Goal: Task Accomplishment & Management: Complete application form

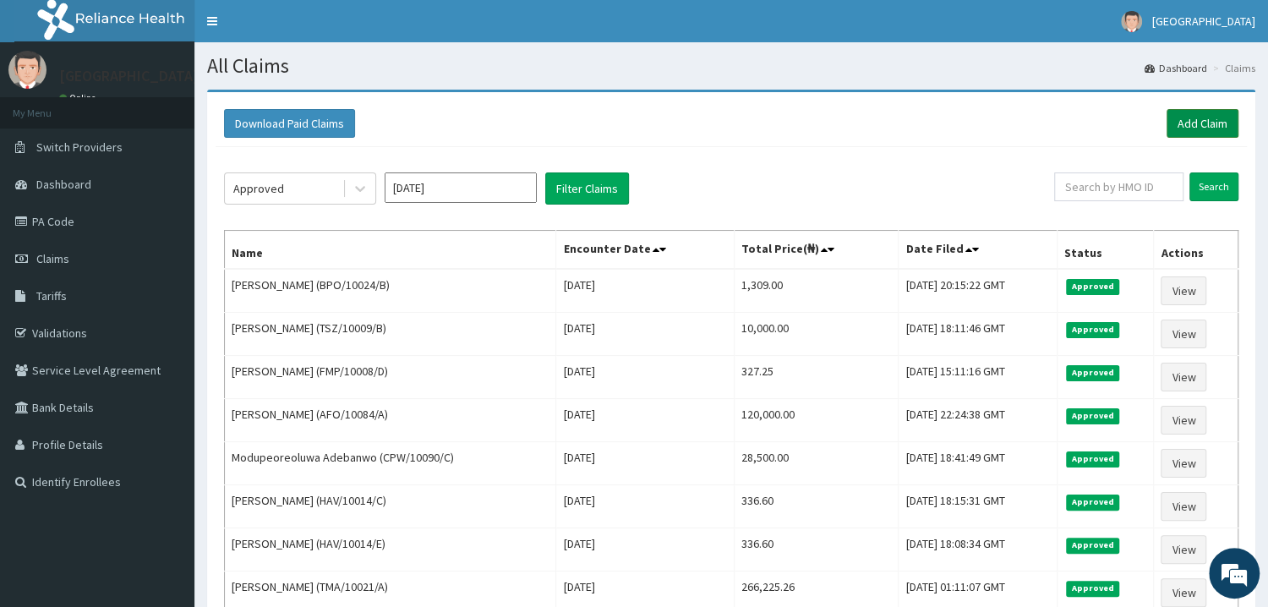
click at [1204, 122] on link "Add Claim" at bounding box center [1203, 123] width 72 height 29
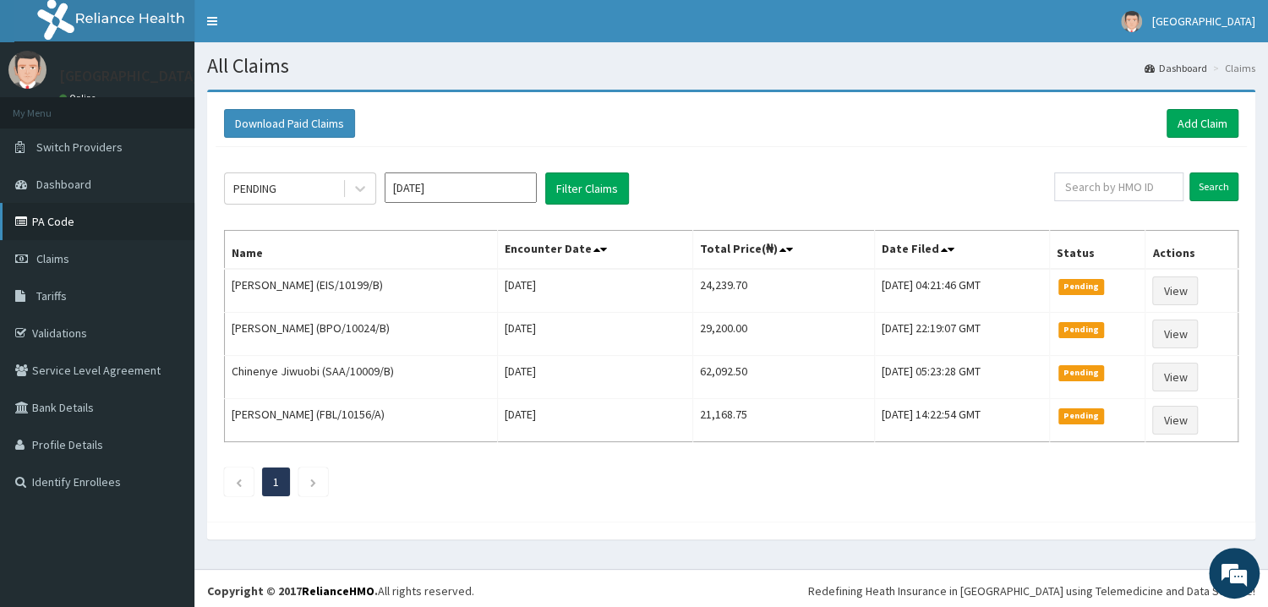
click at [63, 217] on link "PA Code" at bounding box center [97, 221] width 194 height 37
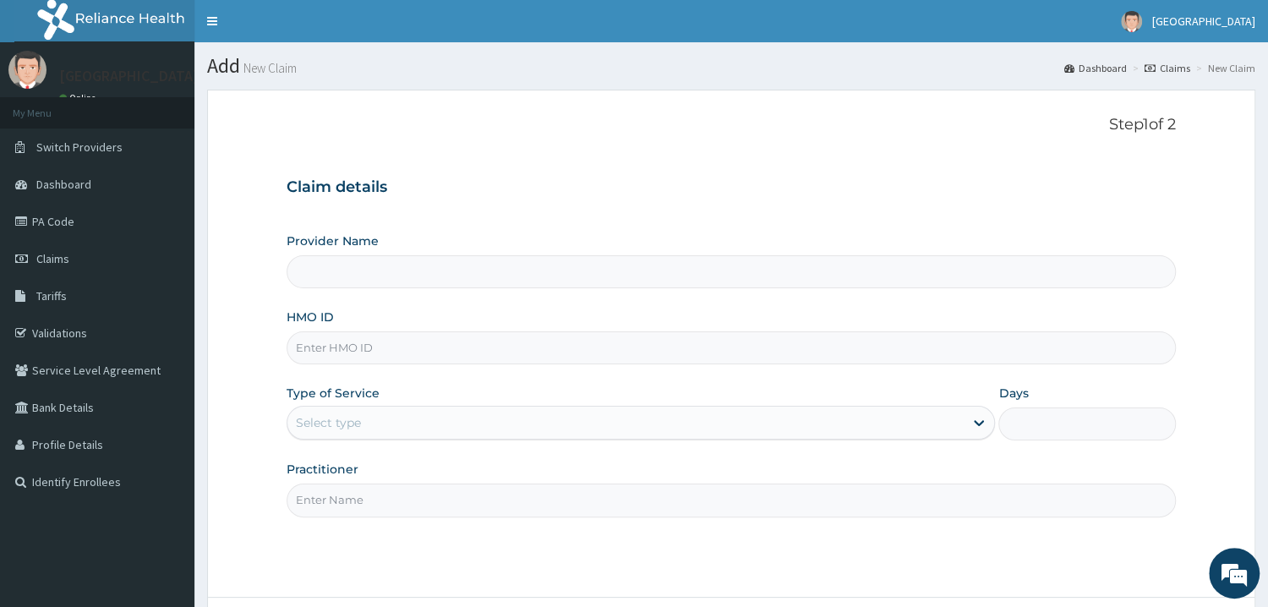
type input "Mother and Child Hospital - Omole"
click at [370, 342] on input "HMO ID" at bounding box center [732, 347] width 890 height 33
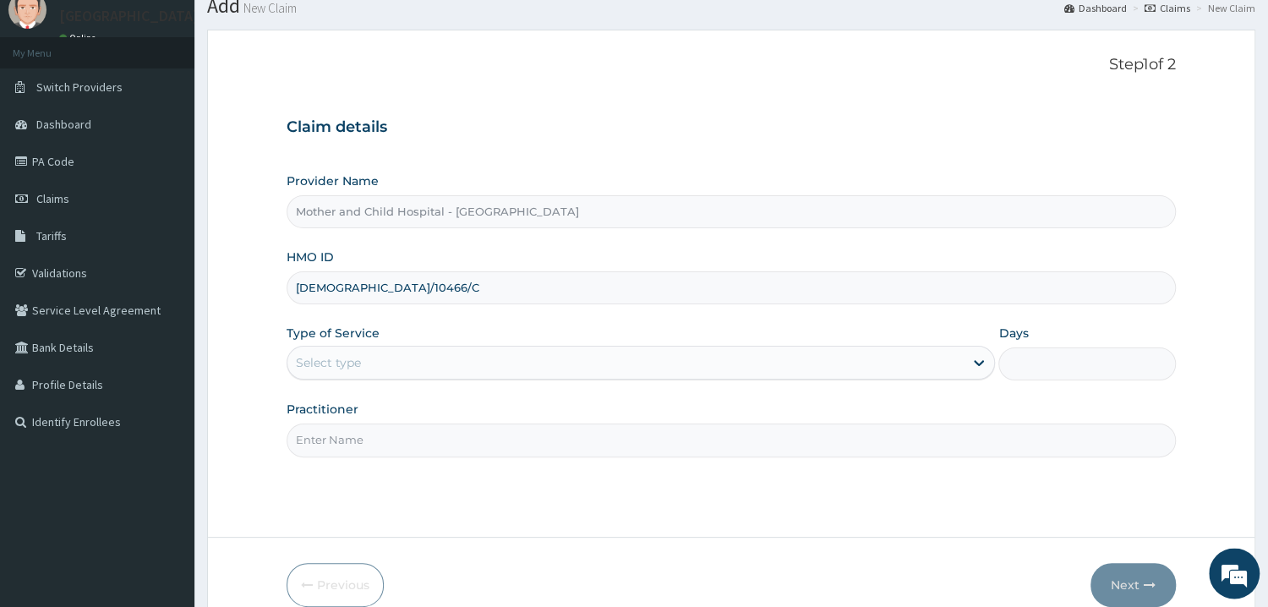
scroll to position [142, 0]
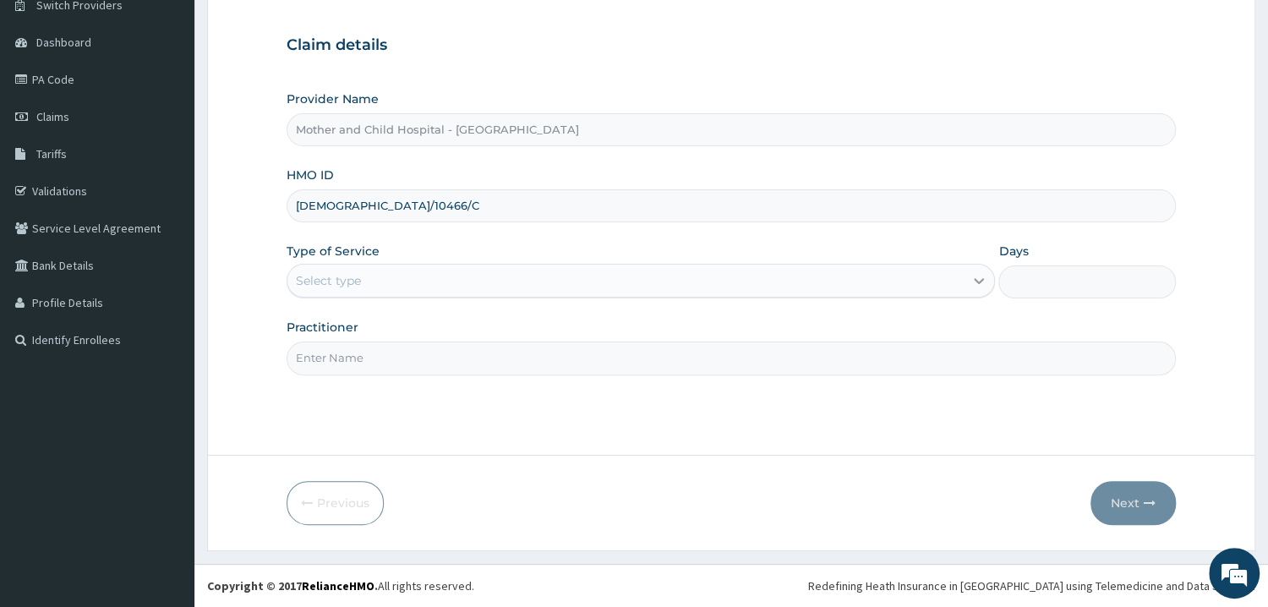
type input "ISW/10466/C"
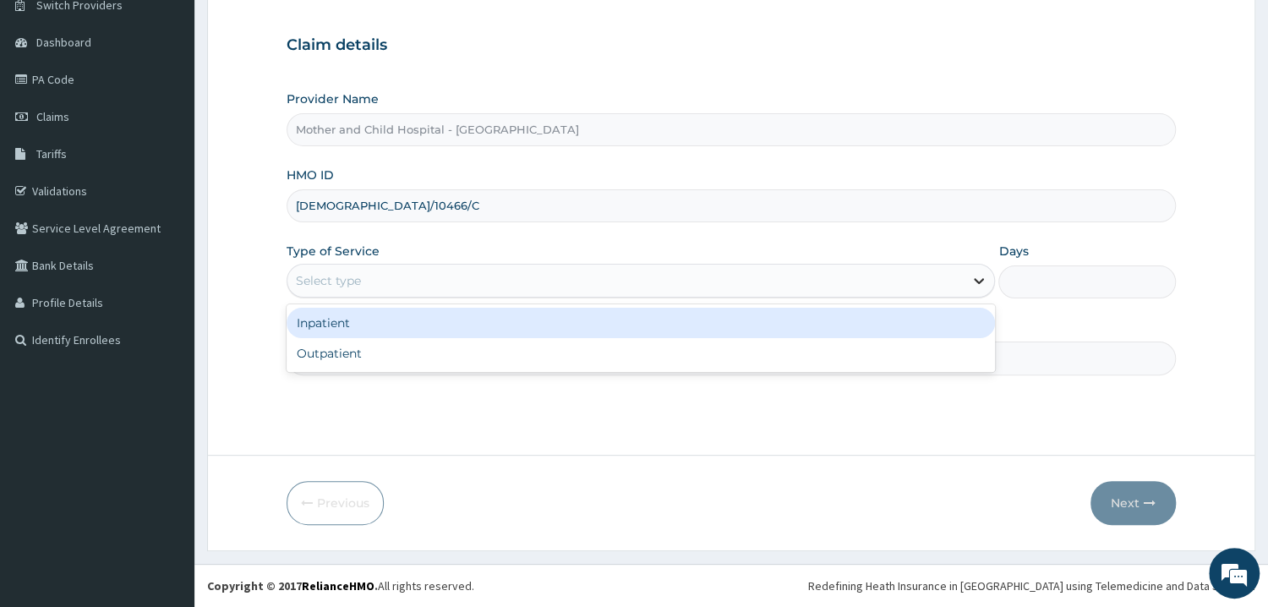
click at [980, 293] on div at bounding box center [979, 281] width 30 height 30
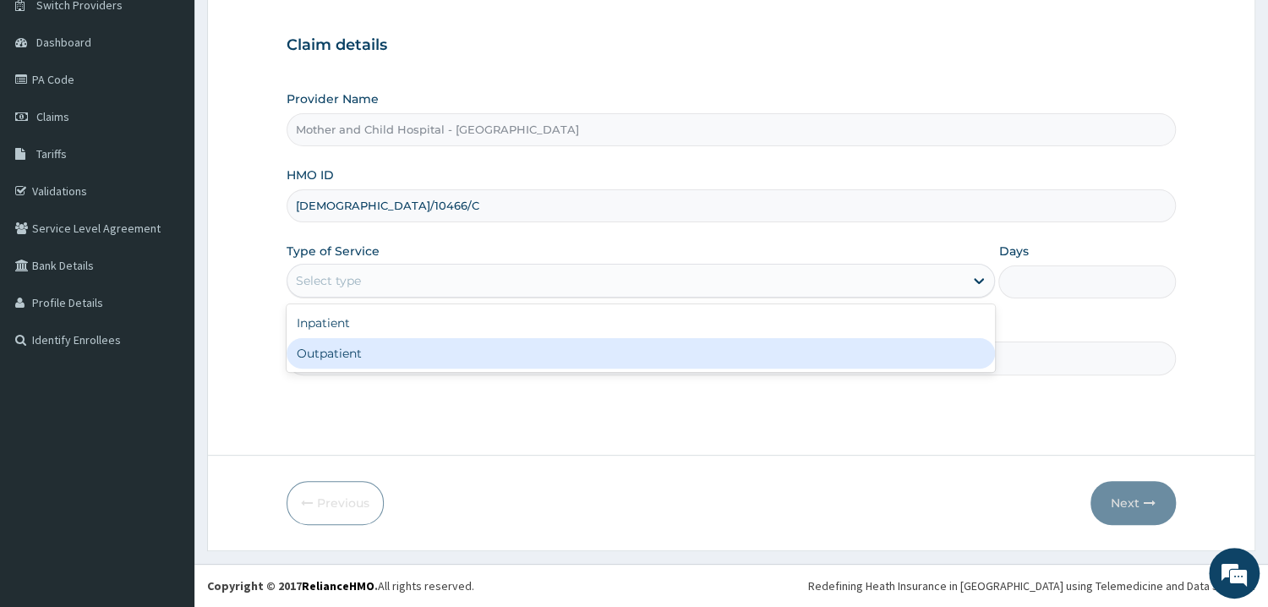
drag, startPoint x: 319, startPoint y: 357, endPoint x: 885, endPoint y: 350, distance: 566.6
click at [322, 356] on div "Outpatient" at bounding box center [641, 353] width 709 height 30
type input "1"
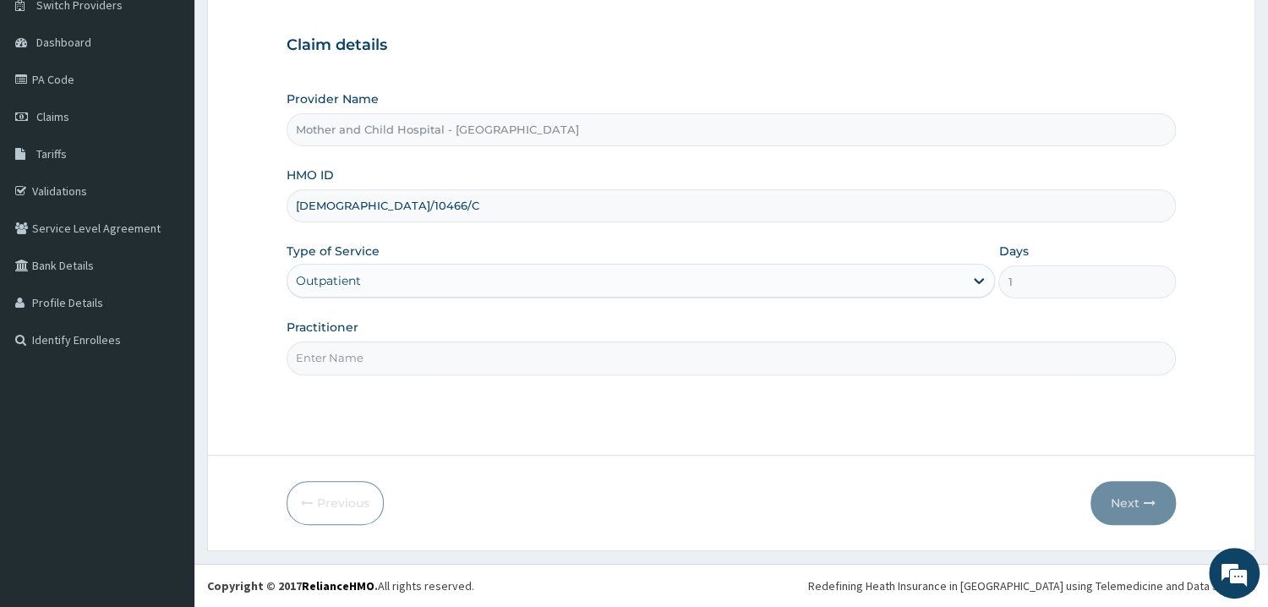
click at [435, 370] on input "Practitioner" at bounding box center [732, 358] width 890 height 33
type input "DR CHIDINMA"
click at [1134, 506] on button "Next" at bounding box center [1133, 503] width 85 height 44
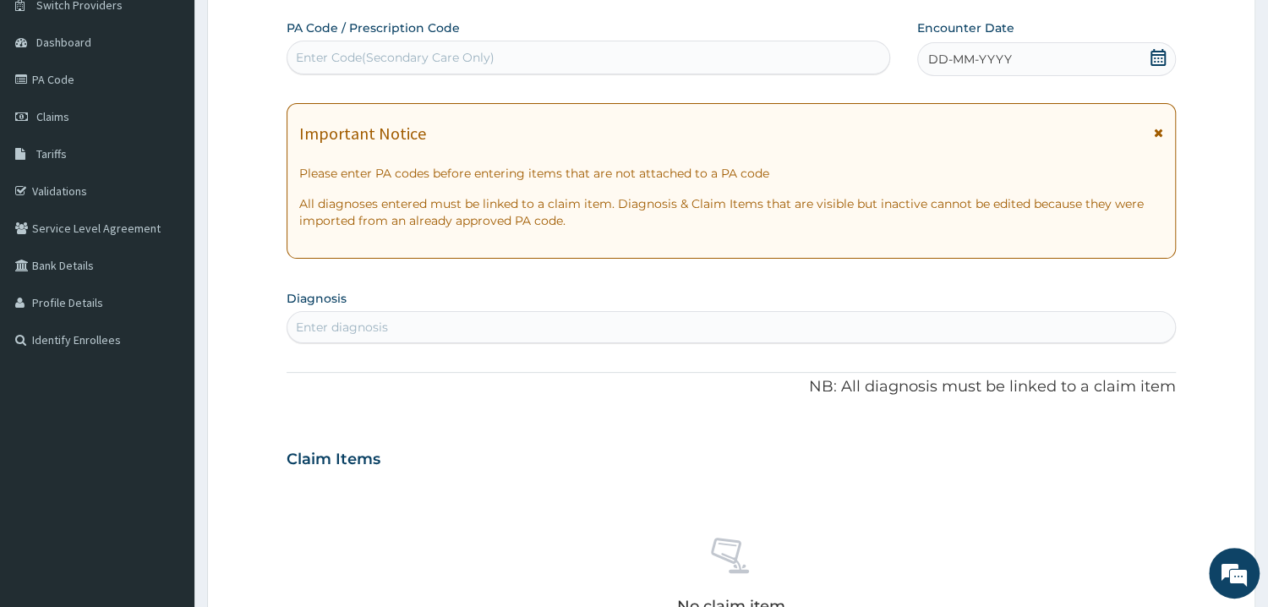
click at [1158, 63] on icon at bounding box center [1158, 57] width 17 height 17
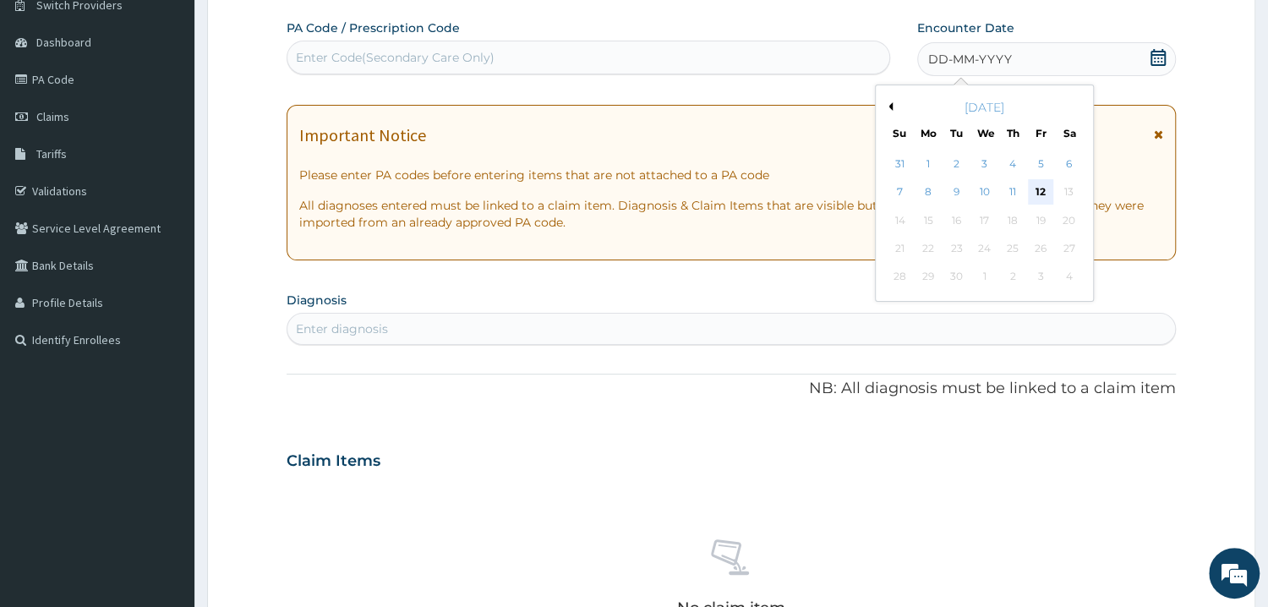
click at [1043, 194] on div "12" at bounding box center [1040, 192] width 25 height 25
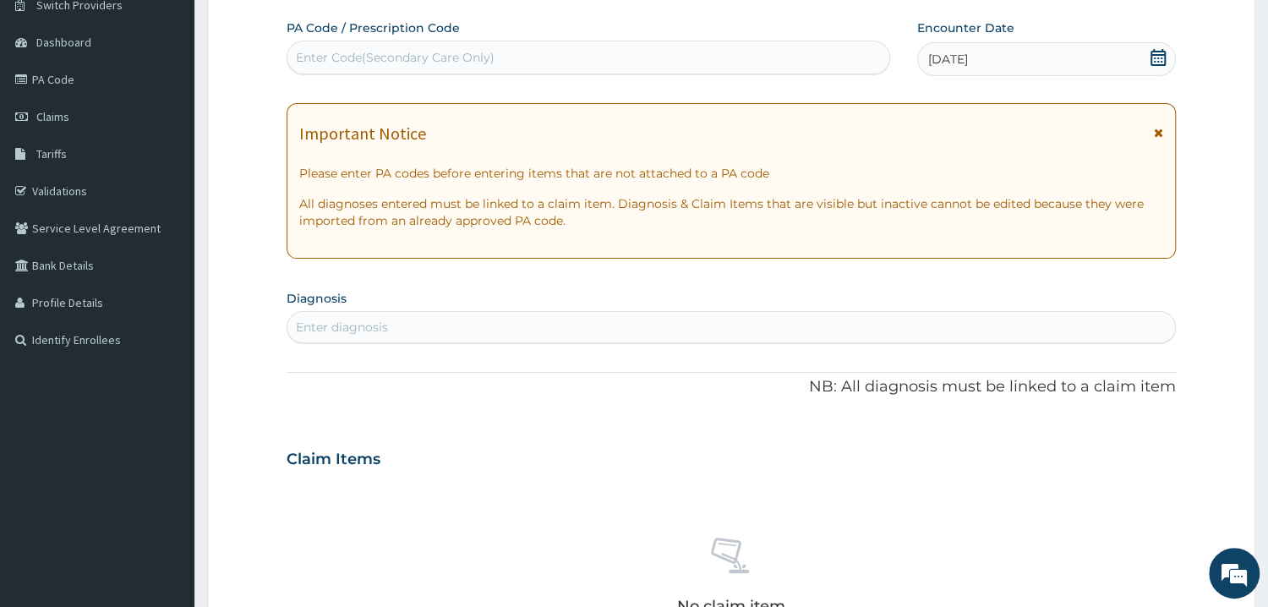
click at [459, 71] on div "Enter Code(Secondary Care Only)" at bounding box center [588, 57] width 602 height 27
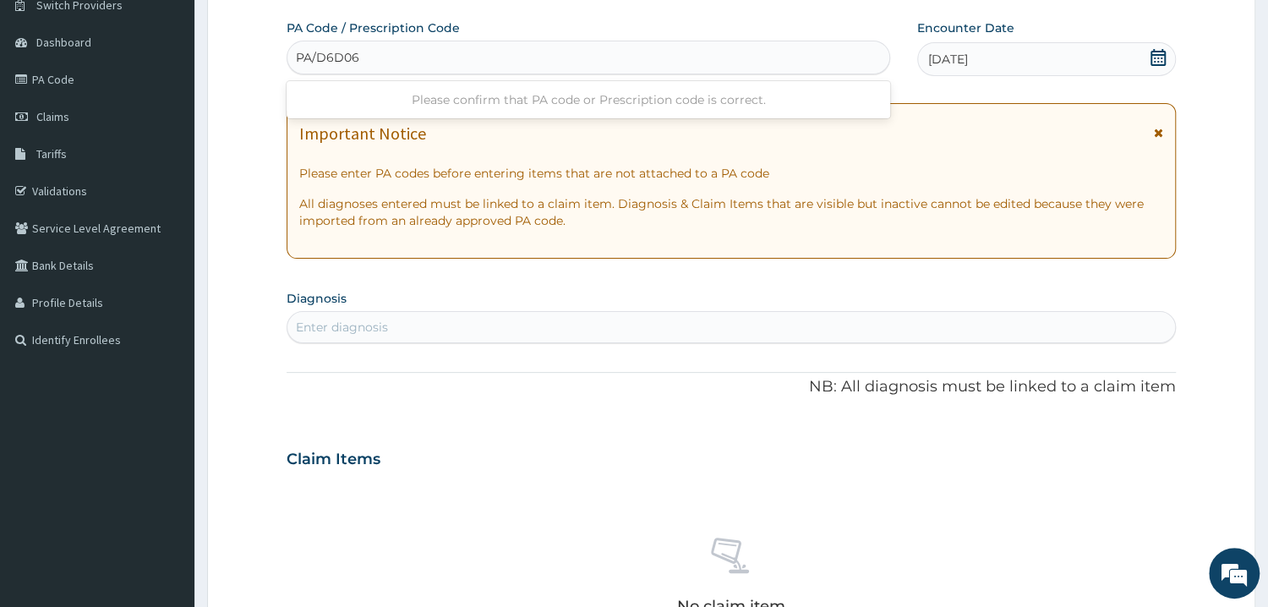
type input "PA/D6D061"
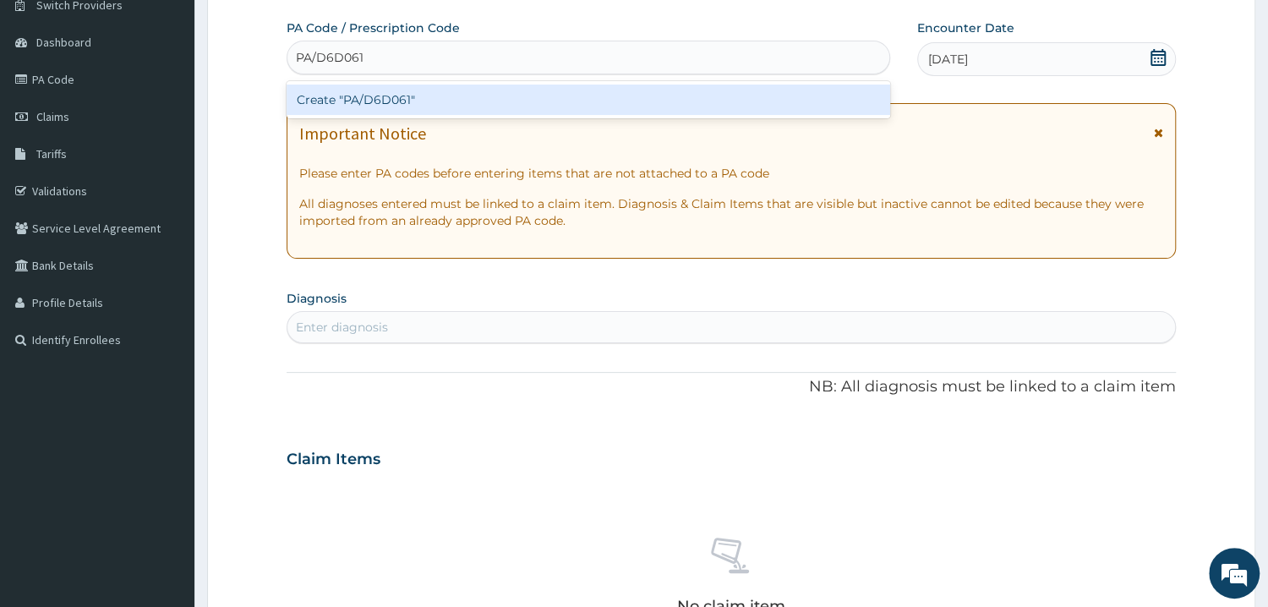
click at [390, 105] on div "Create "PA/D6D061"" at bounding box center [589, 100] width 604 height 30
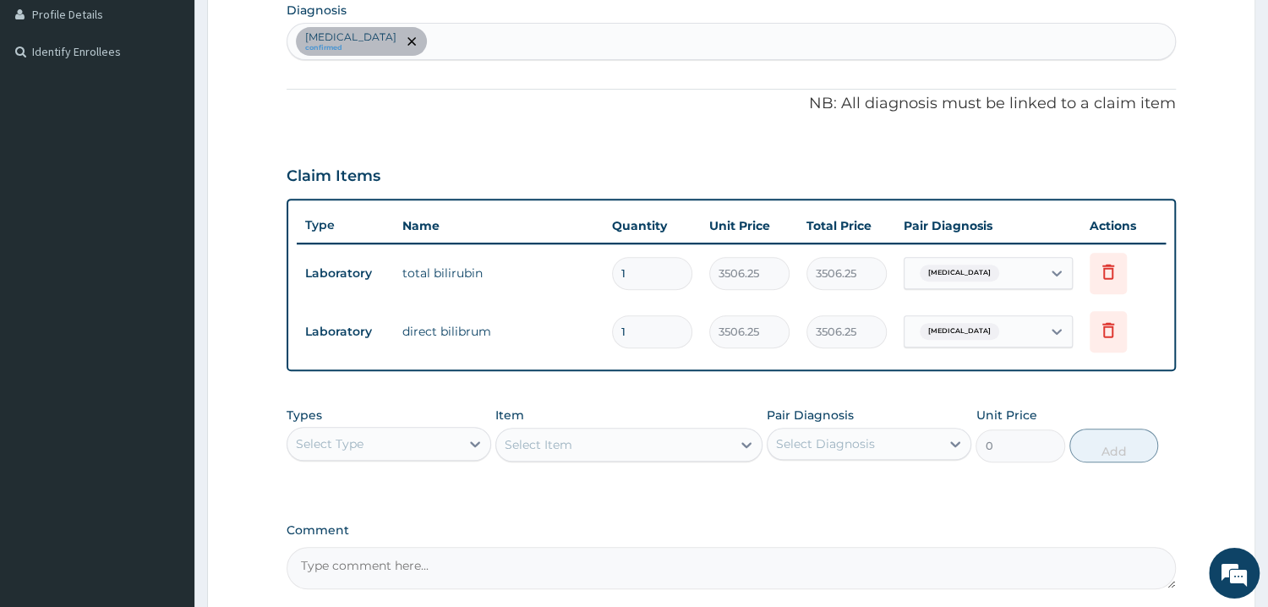
scroll to position [184, 0]
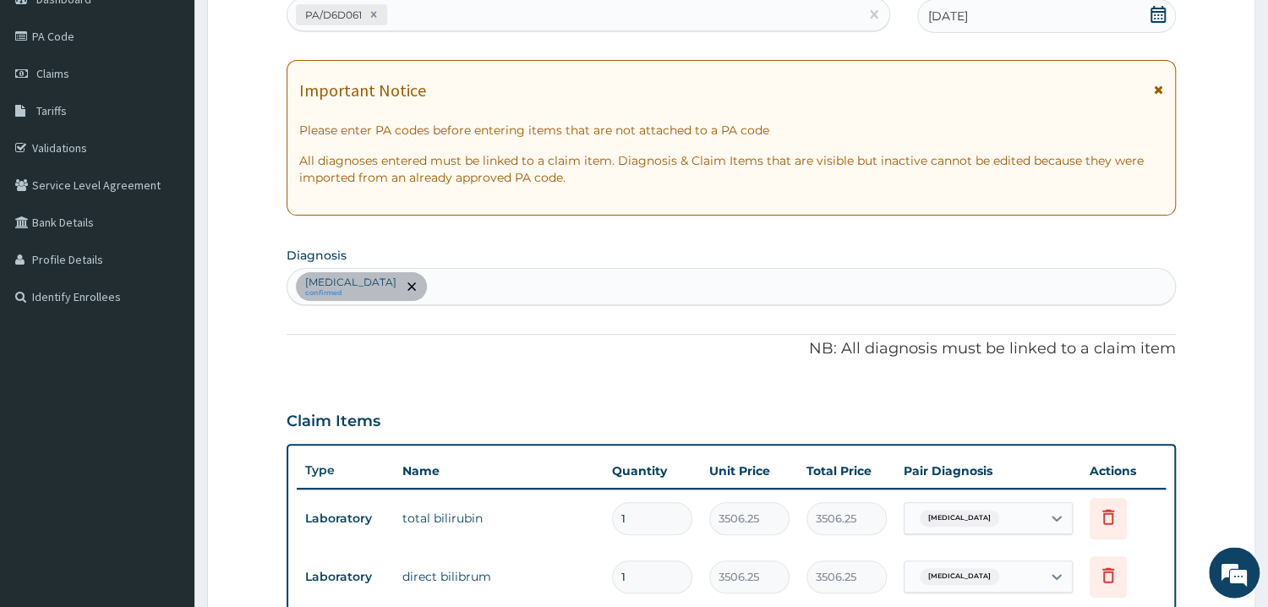
click at [478, 289] on div "Neonatal jaundice confirmed" at bounding box center [731, 288] width 888 height 36
click at [426, 19] on div "PA/D6D061" at bounding box center [573, 16] width 572 height 28
paste input "PA/C68CD7"
type input "PA/C68CD7"
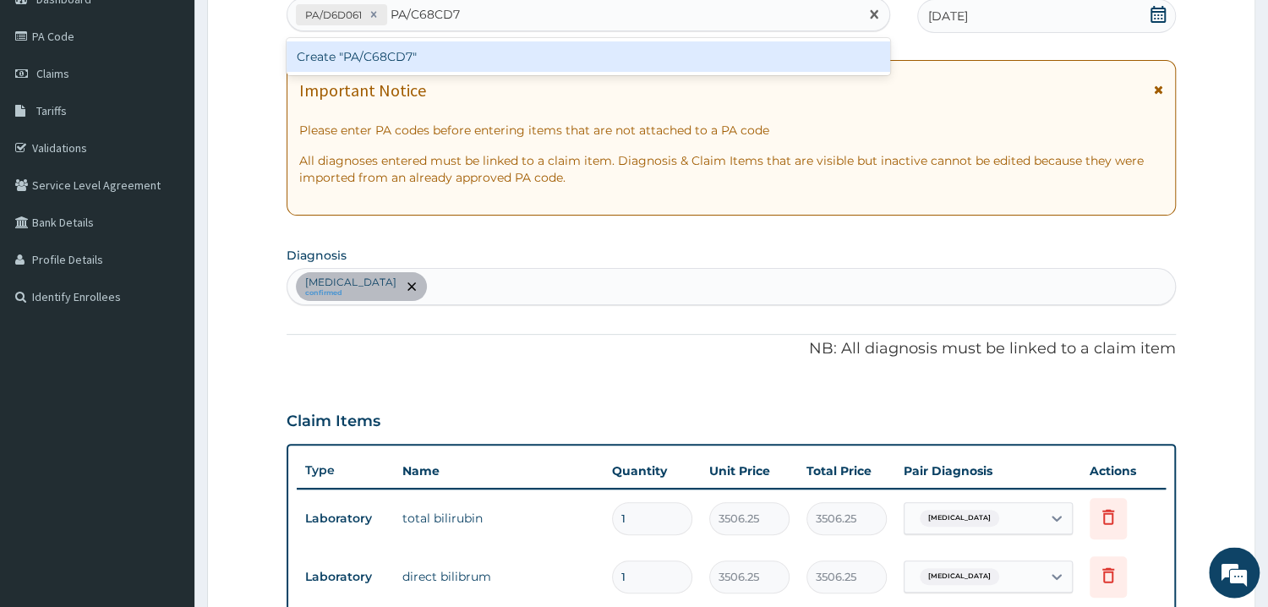
click at [390, 57] on div "Create "PA/C68CD7"" at bounding box center [589, 57] width 604 height 30
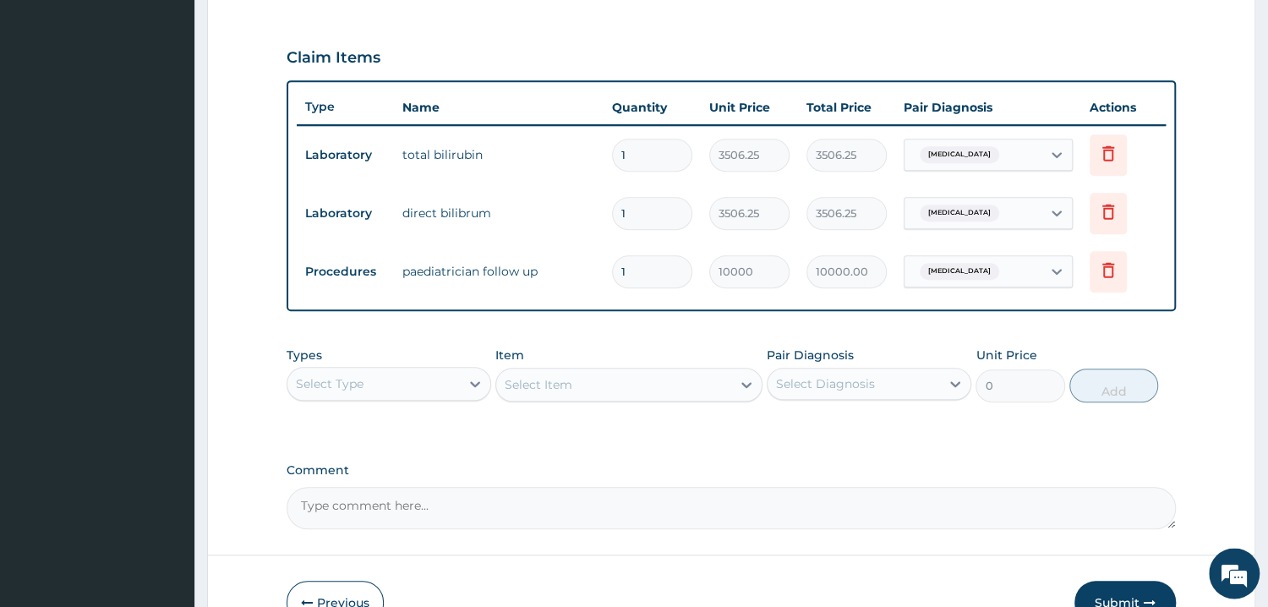
scroll to position [646, 0]
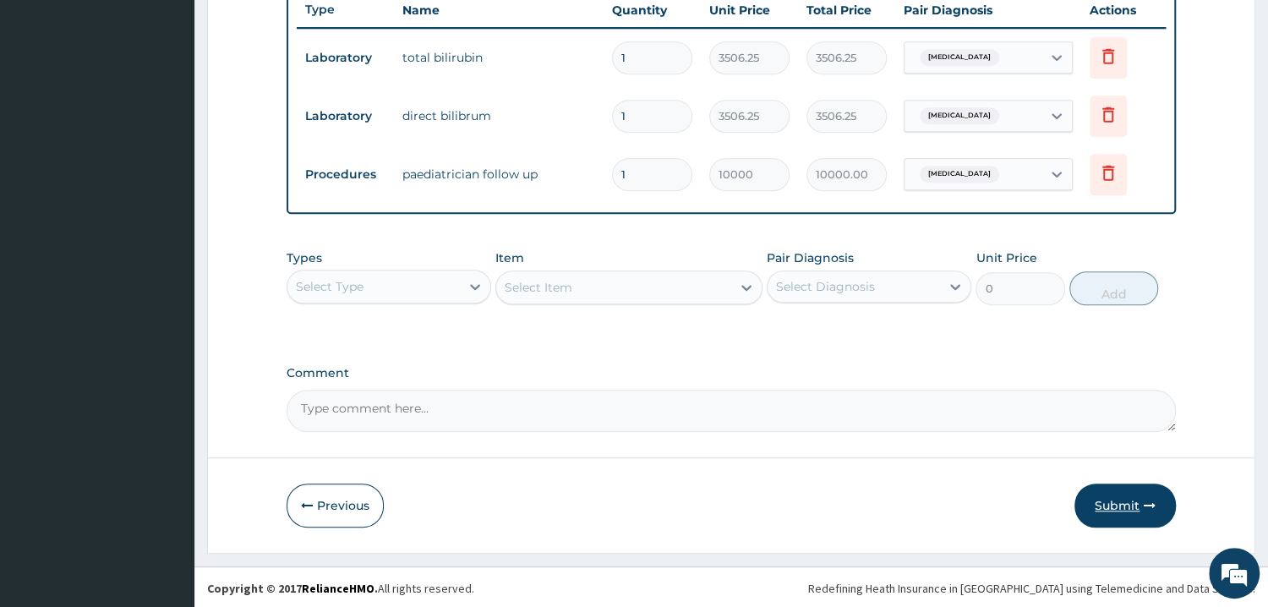
click at [1131, 504] on button "Submit" at bounding box center [1125, 506] width 101 height 44
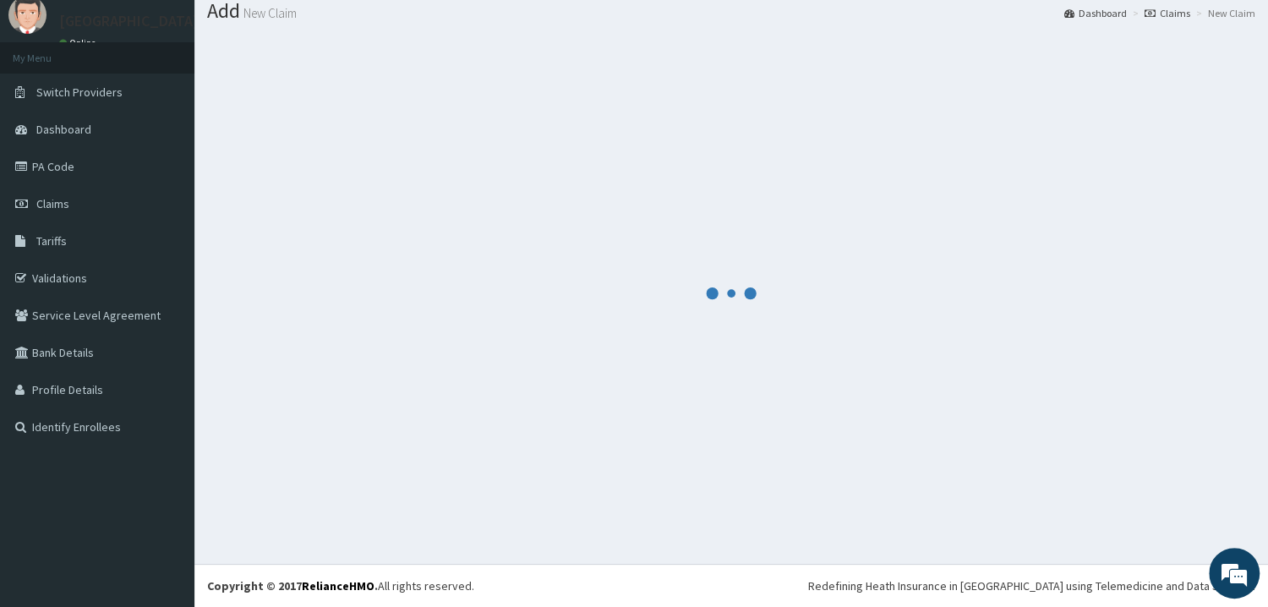
scroll to position [54, 0]
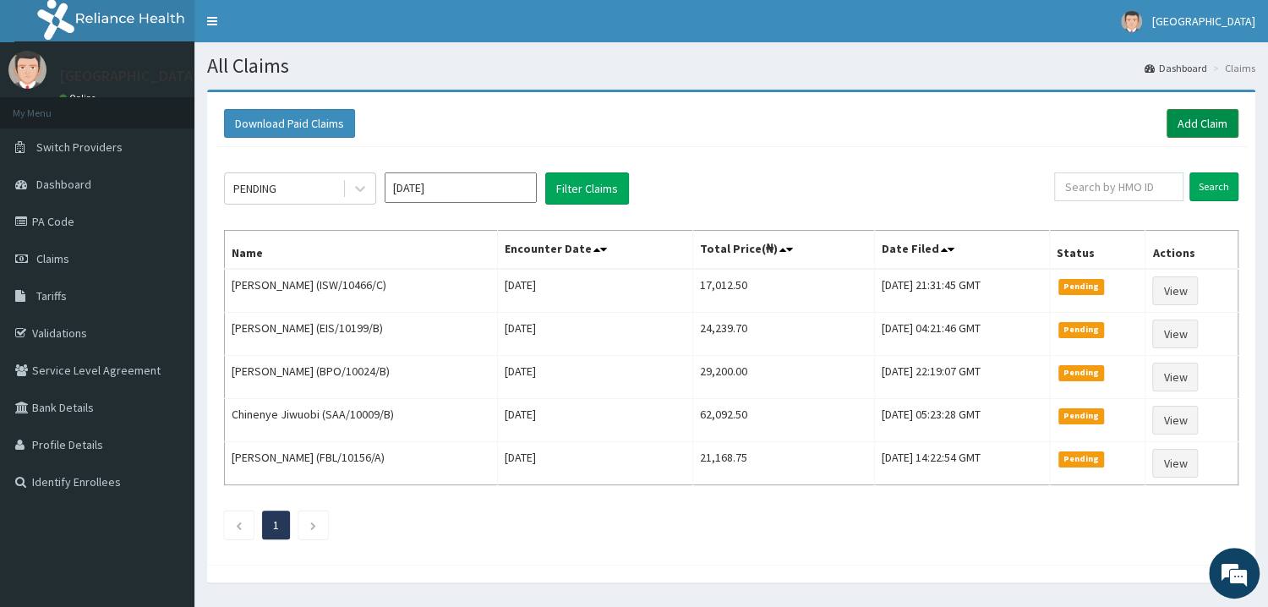
click at [1216, 121] on link "Add Claim" at bounding box center [1203, 123] width 72 height 29
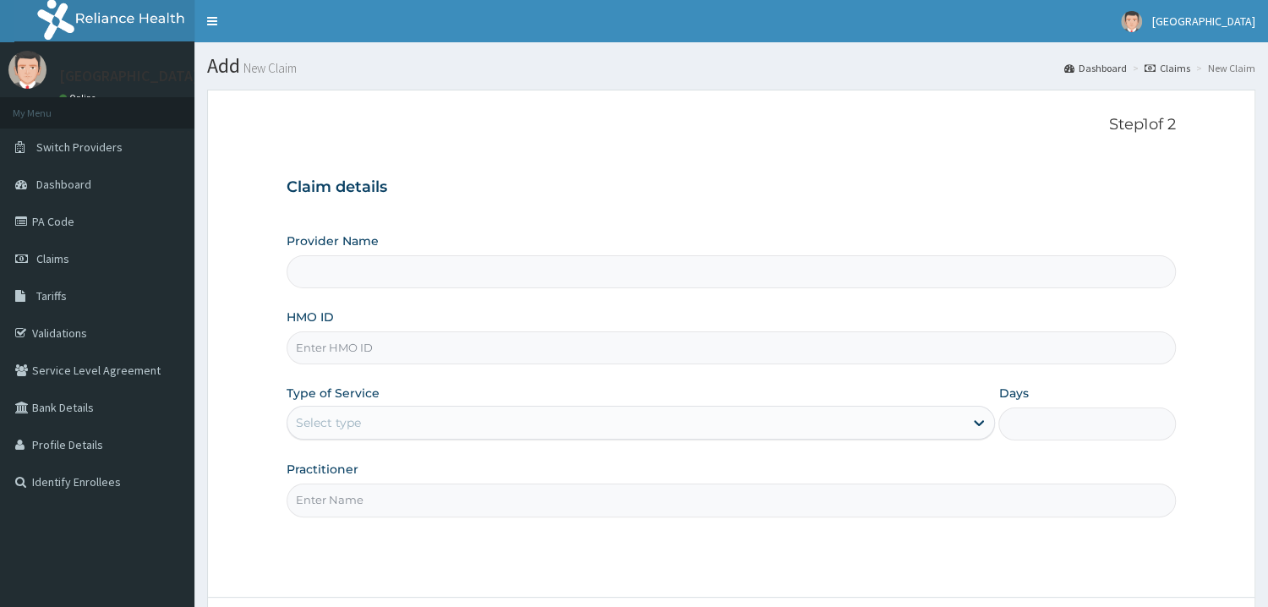
click at [386, 342] on input "HMO ID" at bounding box center [732, 347] width 890 height 33
type input "Mother and Child Hospital - Omole"
click at [367, 357] on input "ISW/10466/D" at bounding box center [732, 347] width 890 height 33
type input "ISW/10466/D"
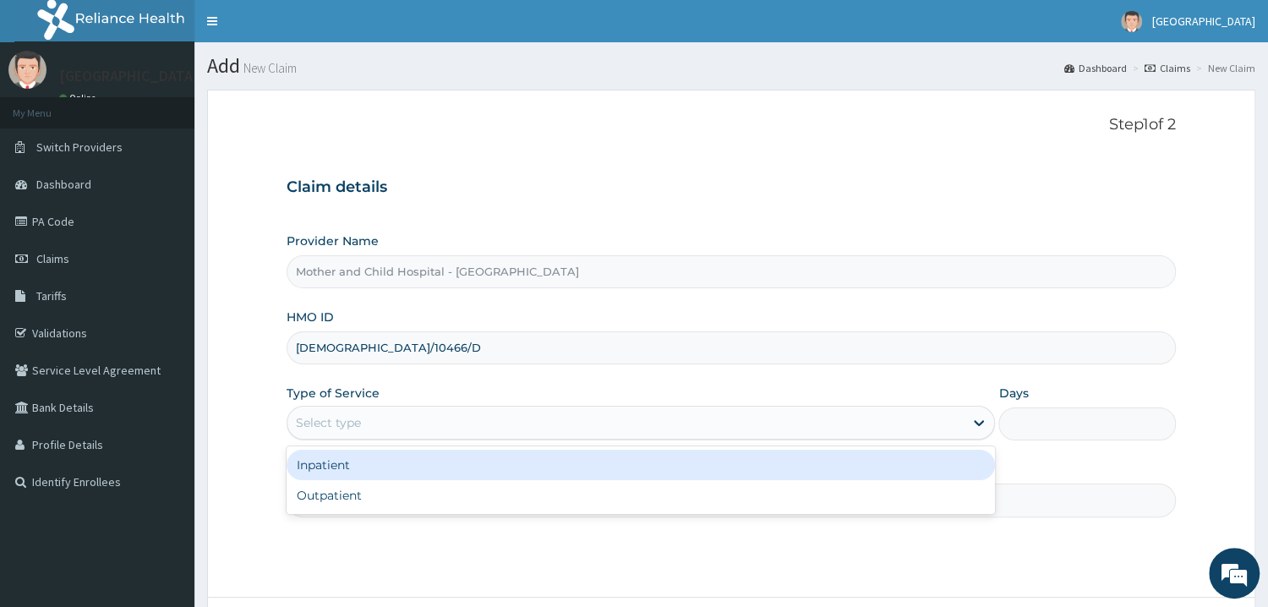
click at [960, 427] on div "Select type" at bounding box center [625, 422] width 677 height 27
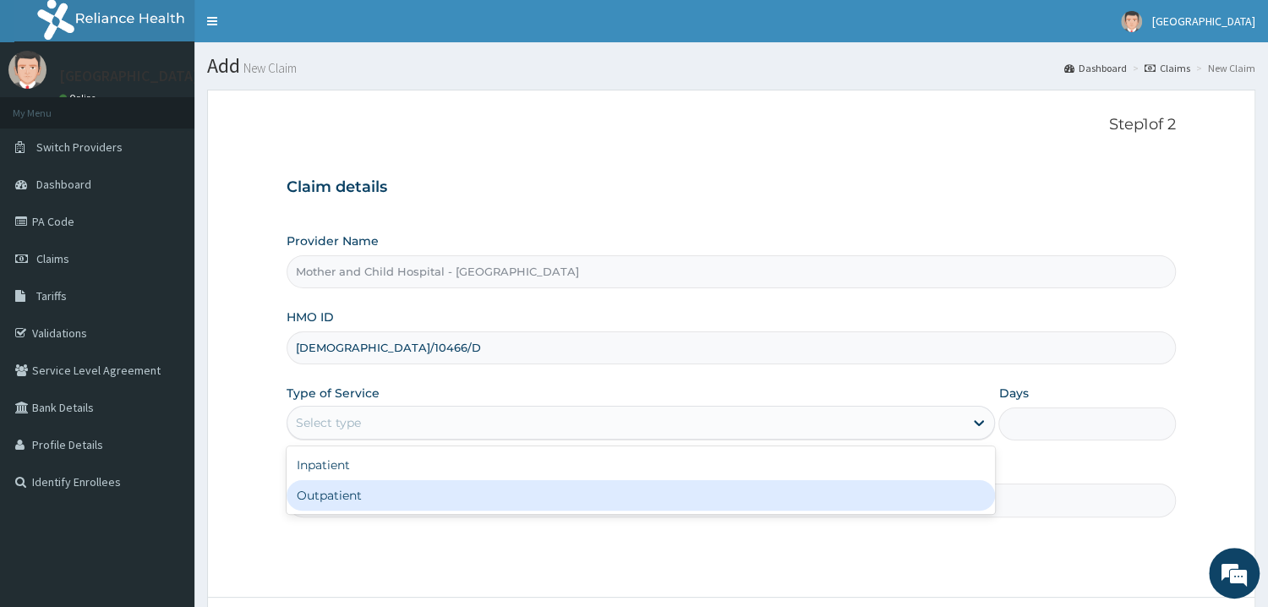
click at [389, 494] on div "Outpatient" at bounding box center [641, 495] width 709 height 30
type input "1"
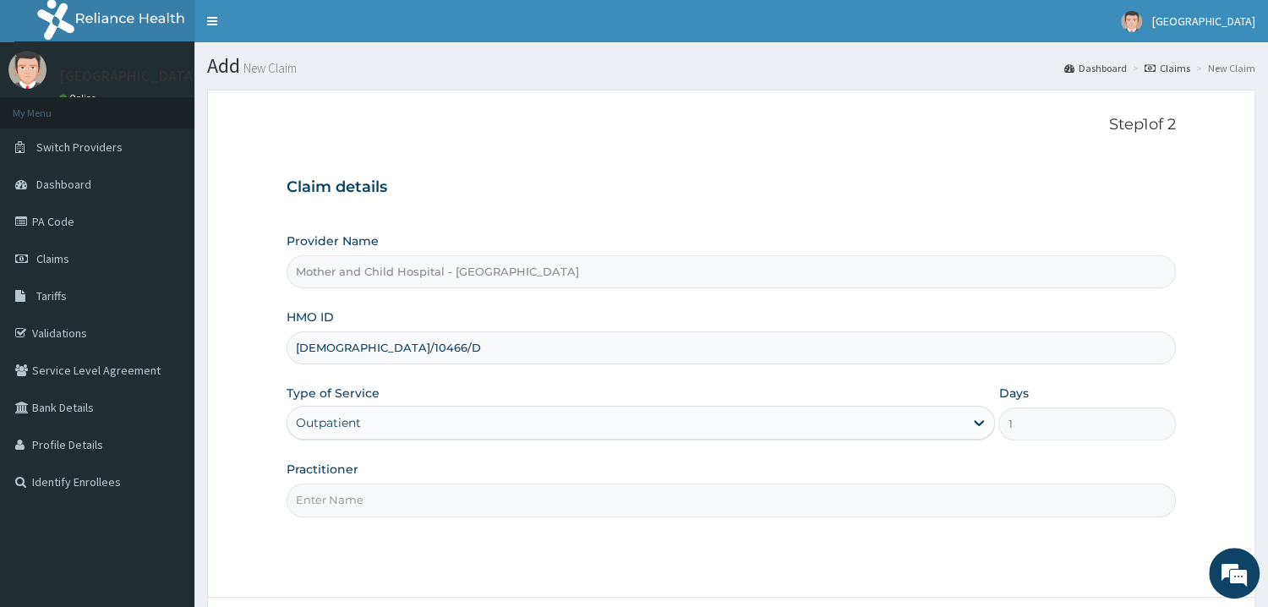
click at [382, 502] on input "Practitioner" at bounding box center [732, 500] width 890 height 33
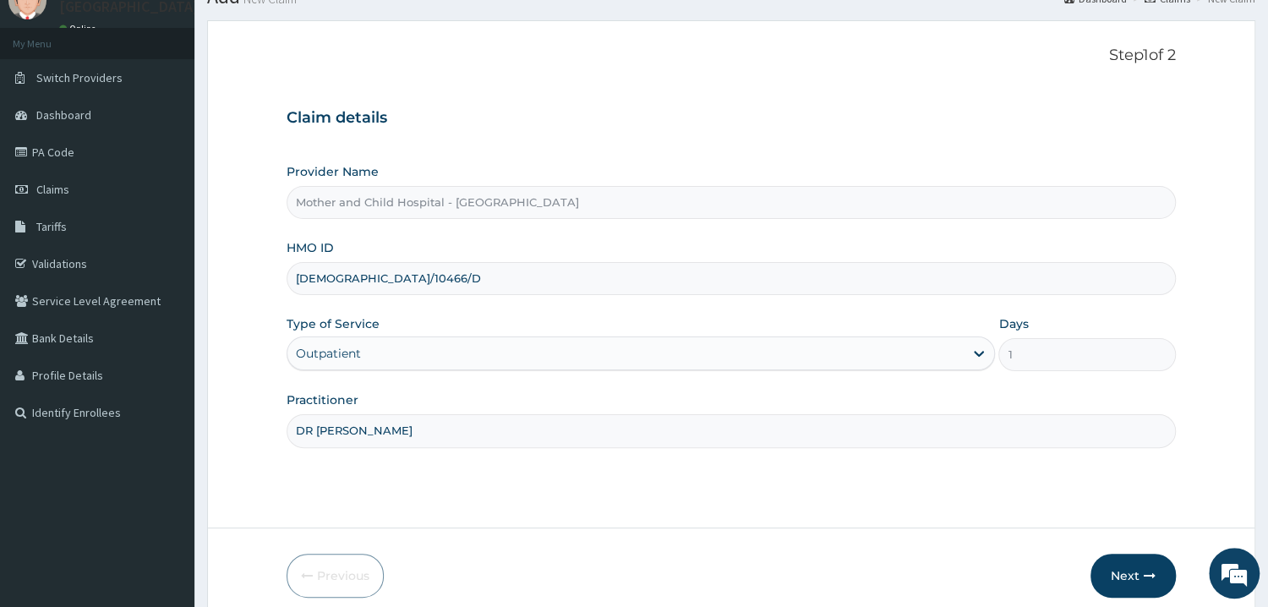
scroll to position [142, 0]
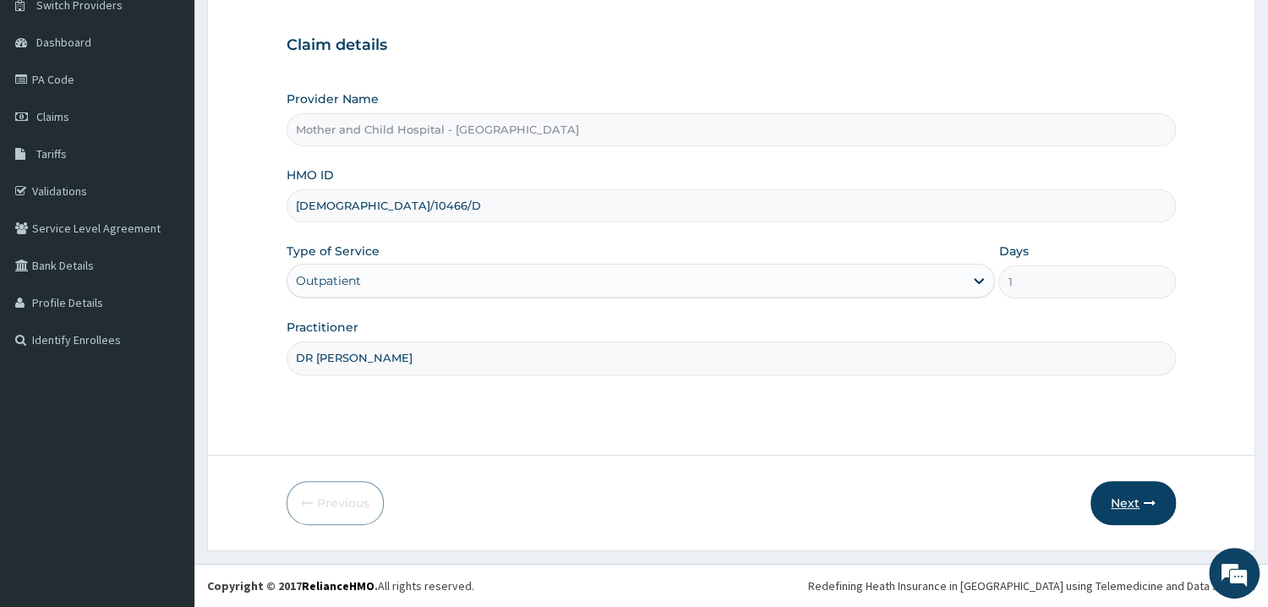
type input "DR CHIDINNA"
click at [1133, 504] on button "Next" at bounding box center [1133, 503] width 85 height 44
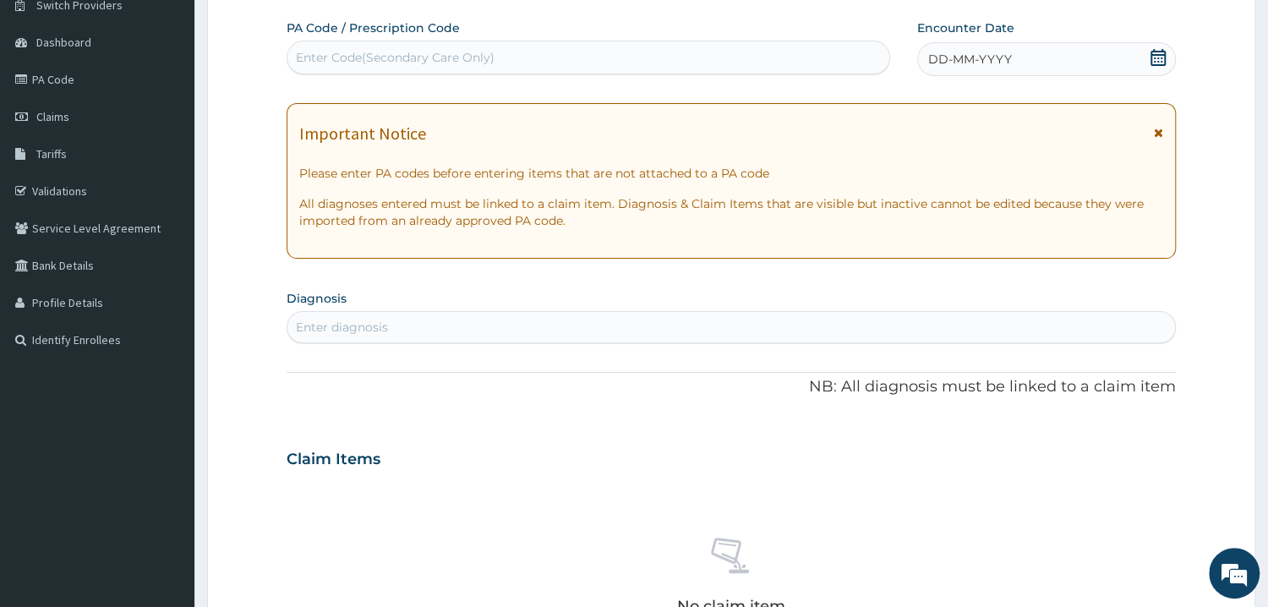
drag, startPoint x: 1167, startPoint y: 57, endPoint x: 1134, endPoint y: 79, distance: 39.6
click at [1166, 57] on div "DD-MM-YYYY" at bounding box center [1046, 59] width 259 height 34
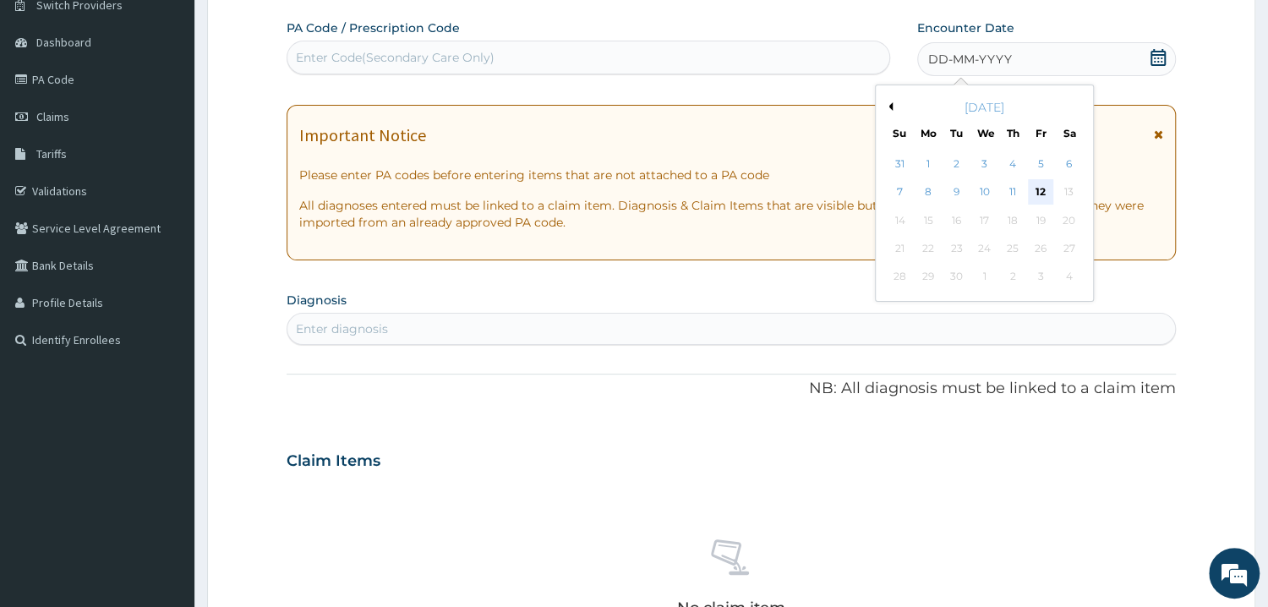
click at [1044, 193] on div "12" at bounding box center [1040, 192] width 25 height 25
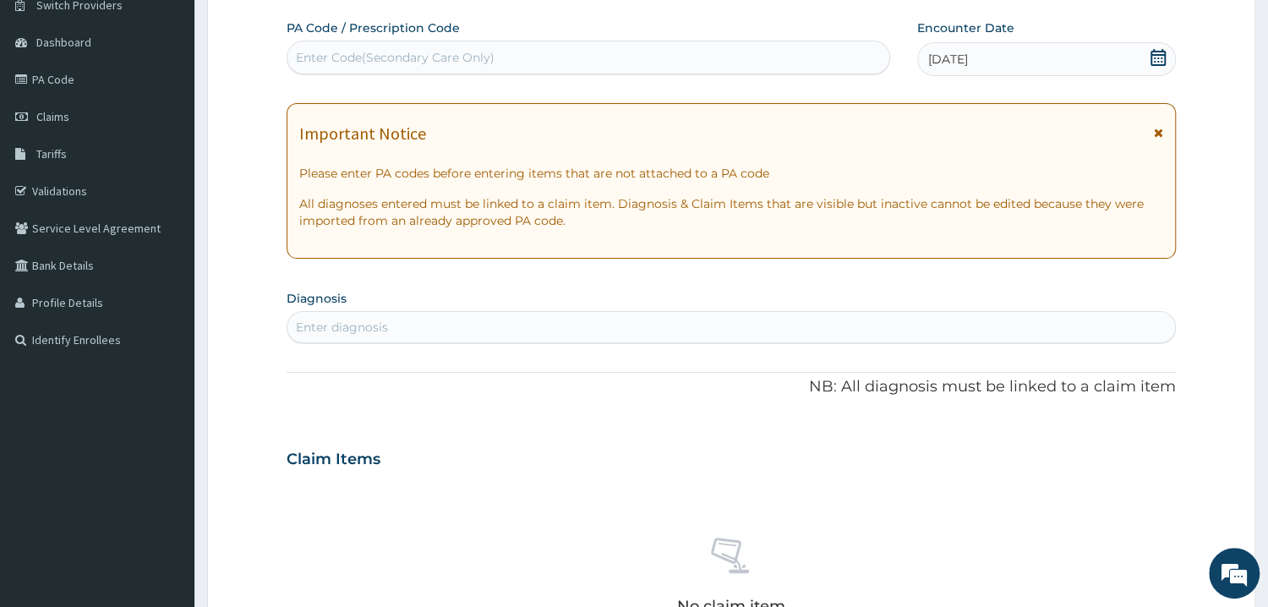
click at [403, 51] on div "Enter Code(Secondary Care Only)" at bounding box center [395, 57] width 199 height 17
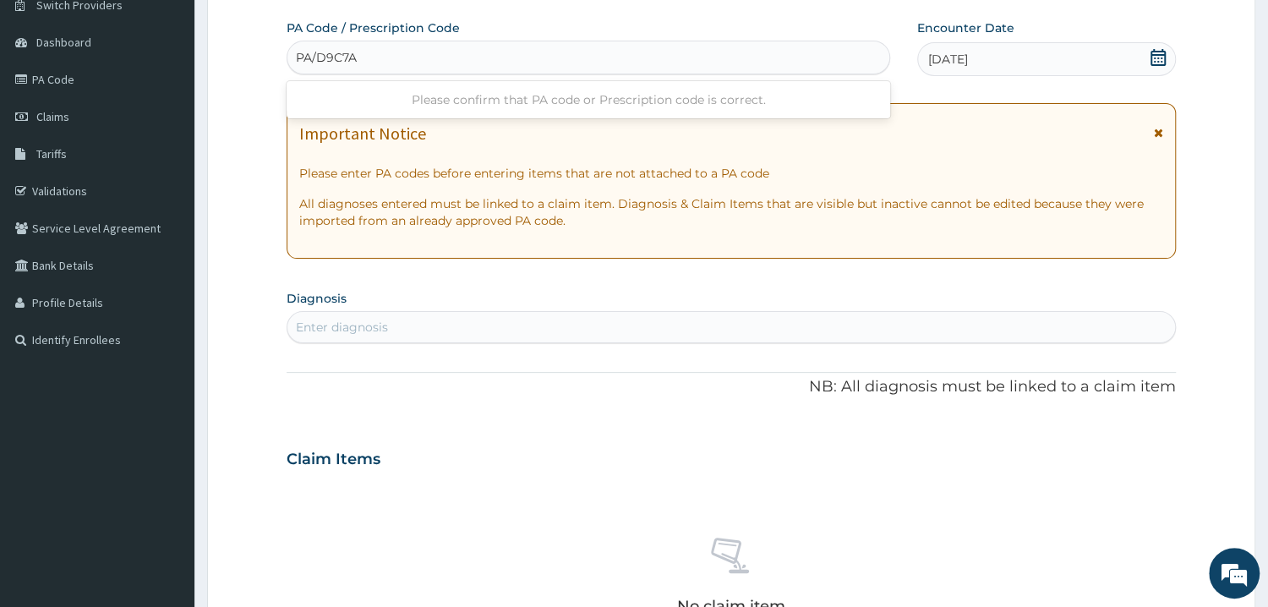
type input "PA/D9C7AE"
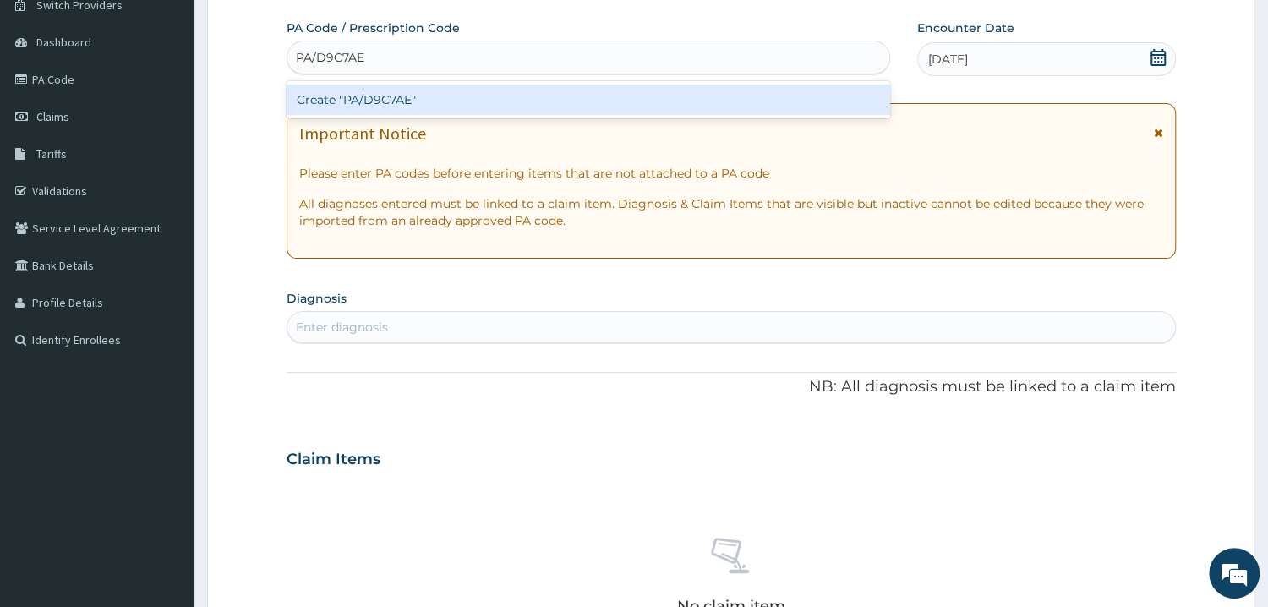
click at [389, 103] on div "Create "PA/D9C7AE"" at bounding box center [589, 100] width 604 height 30
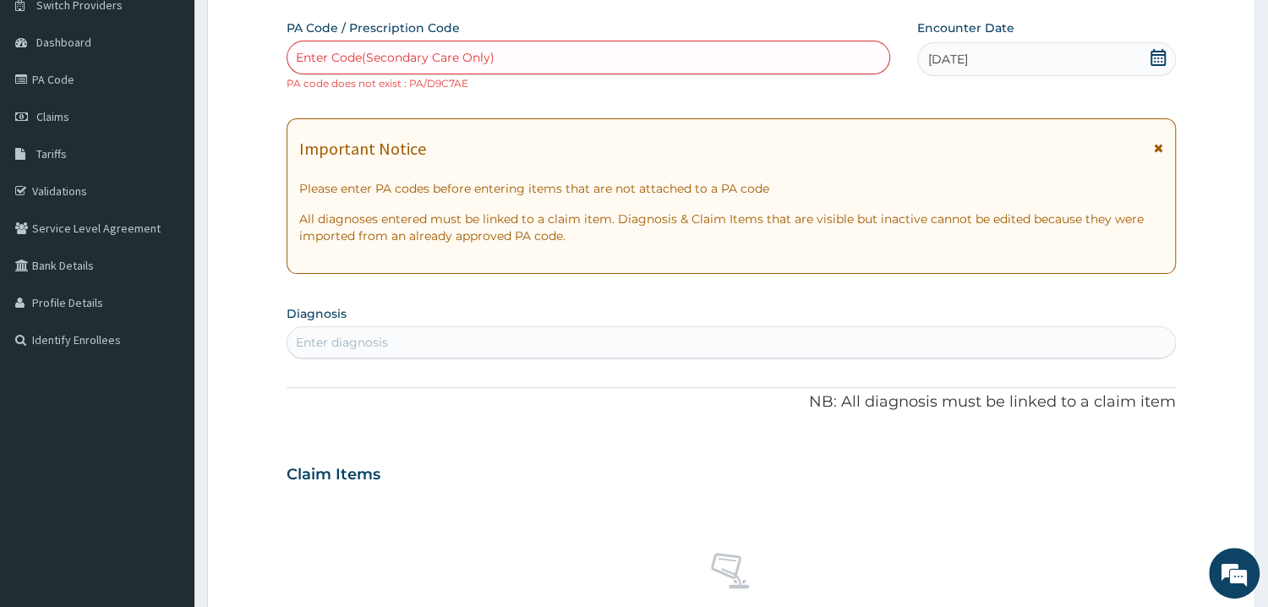
click at [342, 55] on div "Enter Code(Secondary Care Only)" at bounding box center [395, 57] width 199 height 17
paste input "PA/09C7AE"
type input "PA/09C7AE"
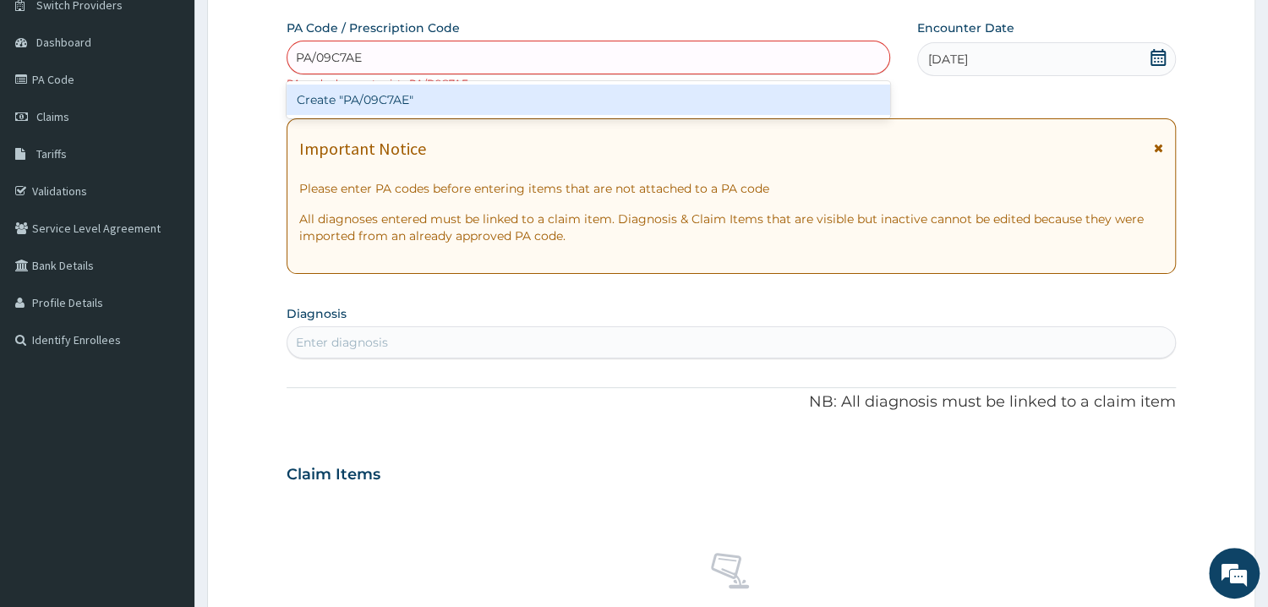
click at [372, 96] on div "Create "PA/09C7AE"" at bounding box center [589, 100] width 604 height 30
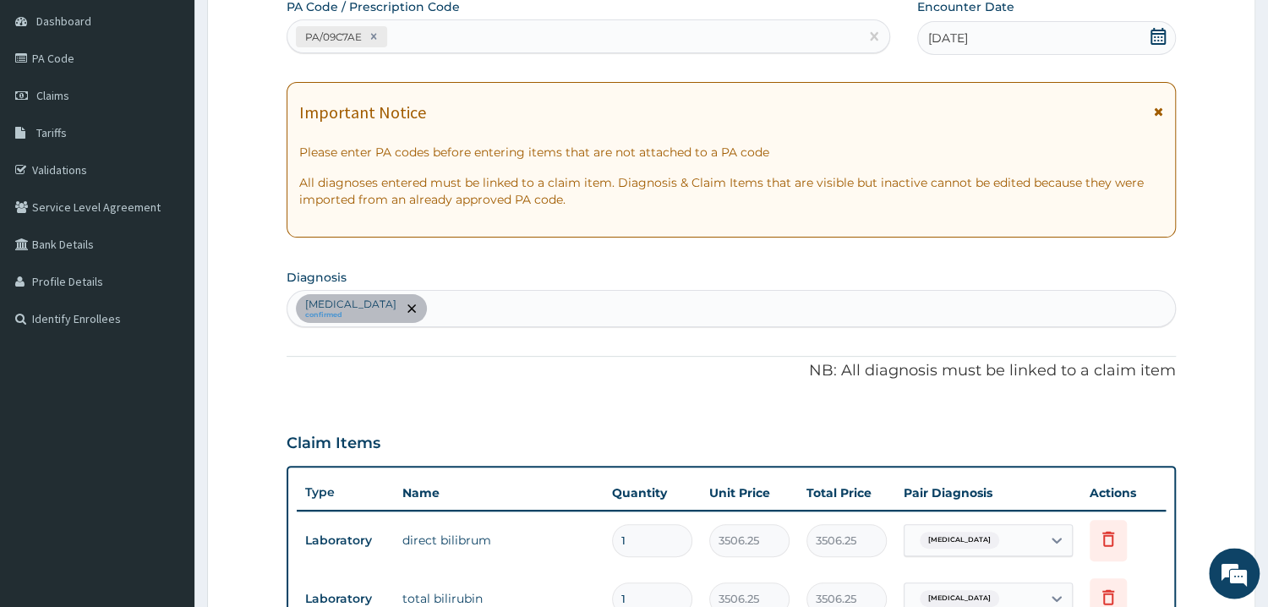
scroll to position [94, 0]
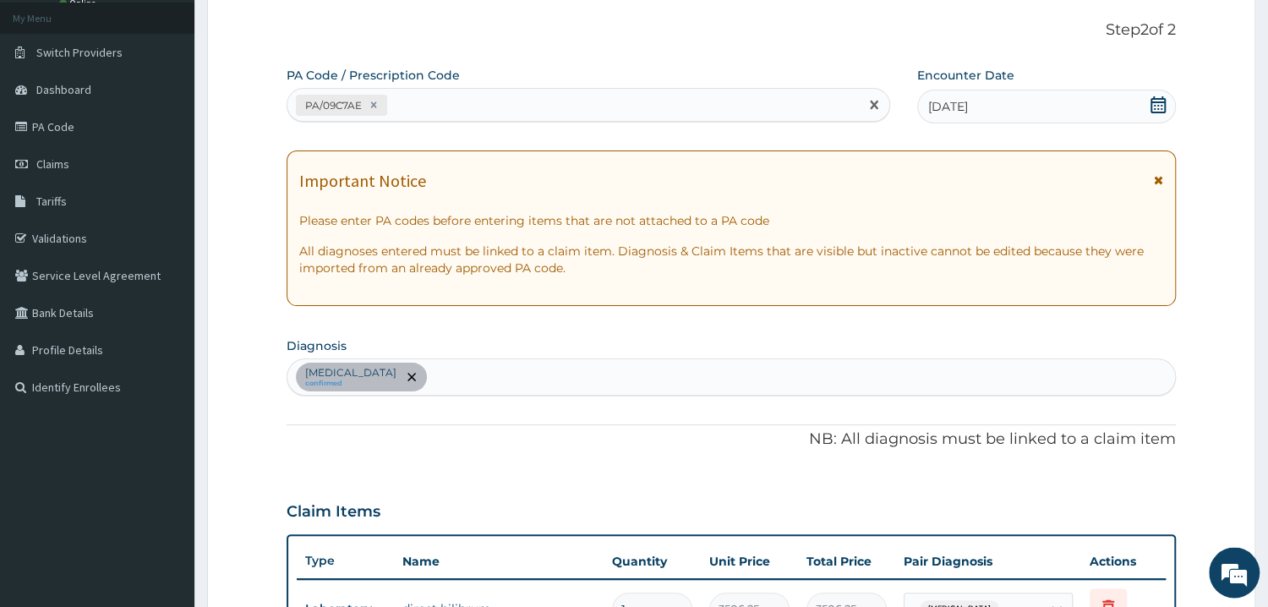
click at [443, 101] on div "PA/09C7AE" at bounding box center [573, 106] width 572 height 28
paste input "PA/3BE750"
type input "PA/3BE750"
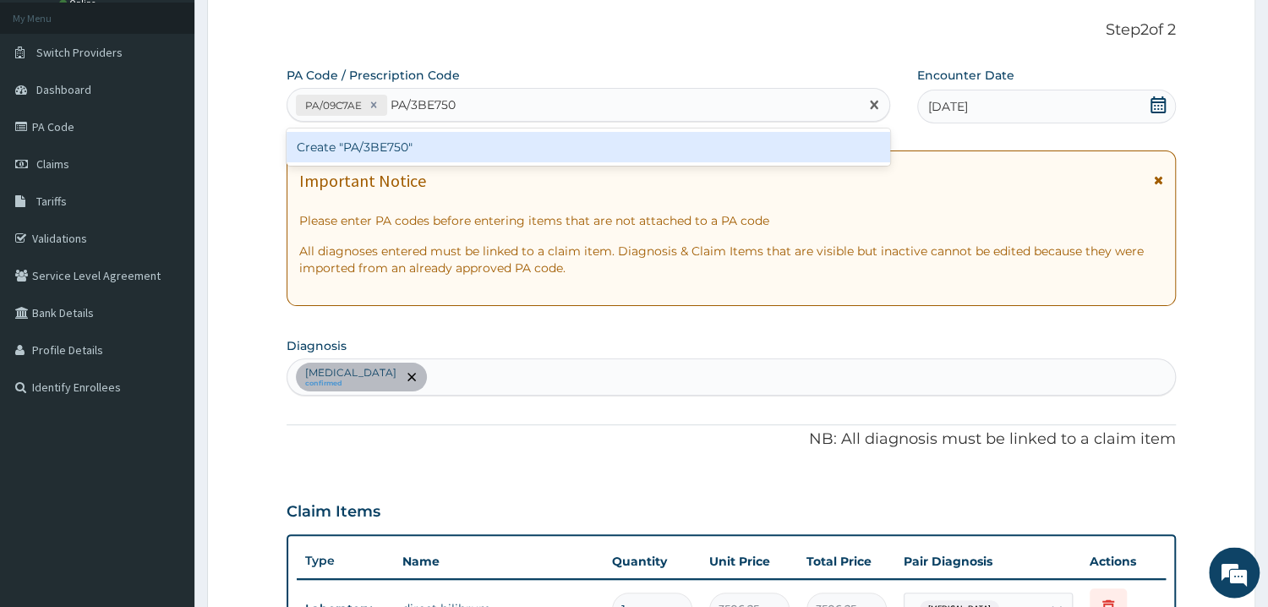
click at [353, 151] on div "Create "PA/3BE750"" at bounding box center [589, 148] width 604 height 30
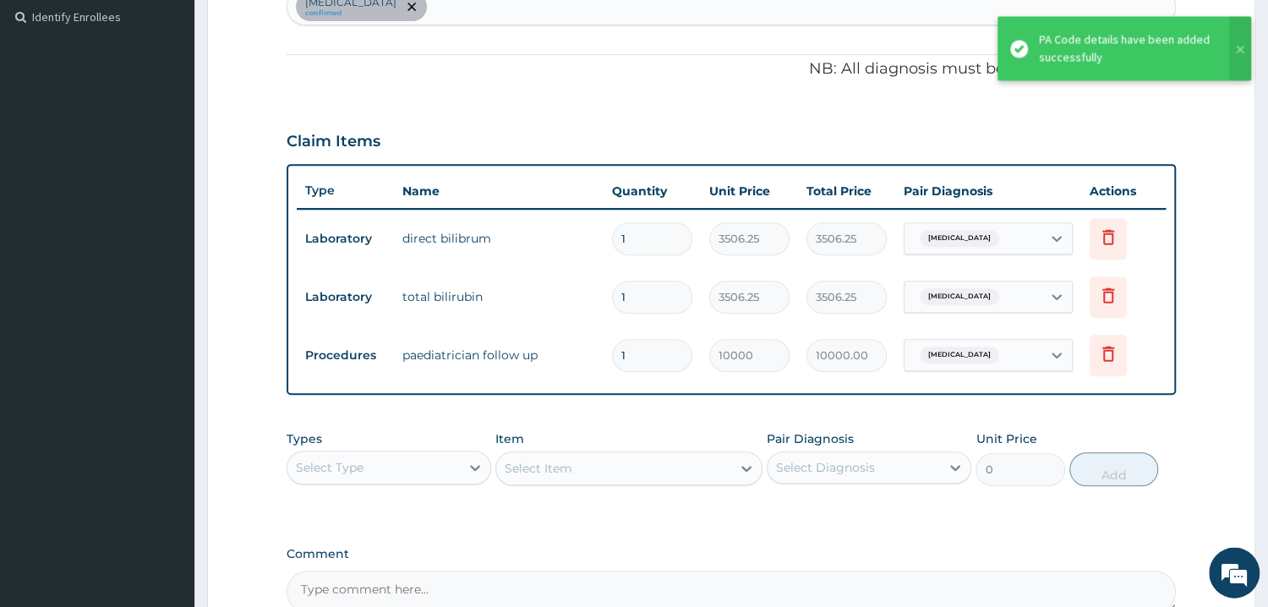
scroll to position [605, 0]
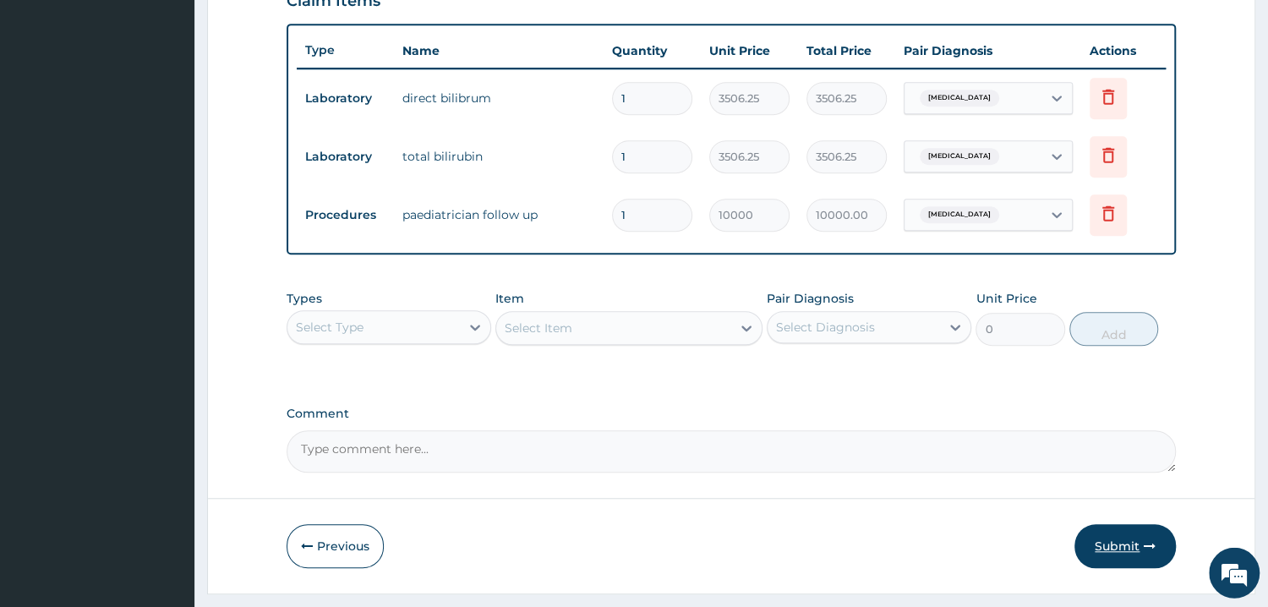
click at [1123, 547] on button "Submit" at bounding box center [1125, 546] width 101 height 44
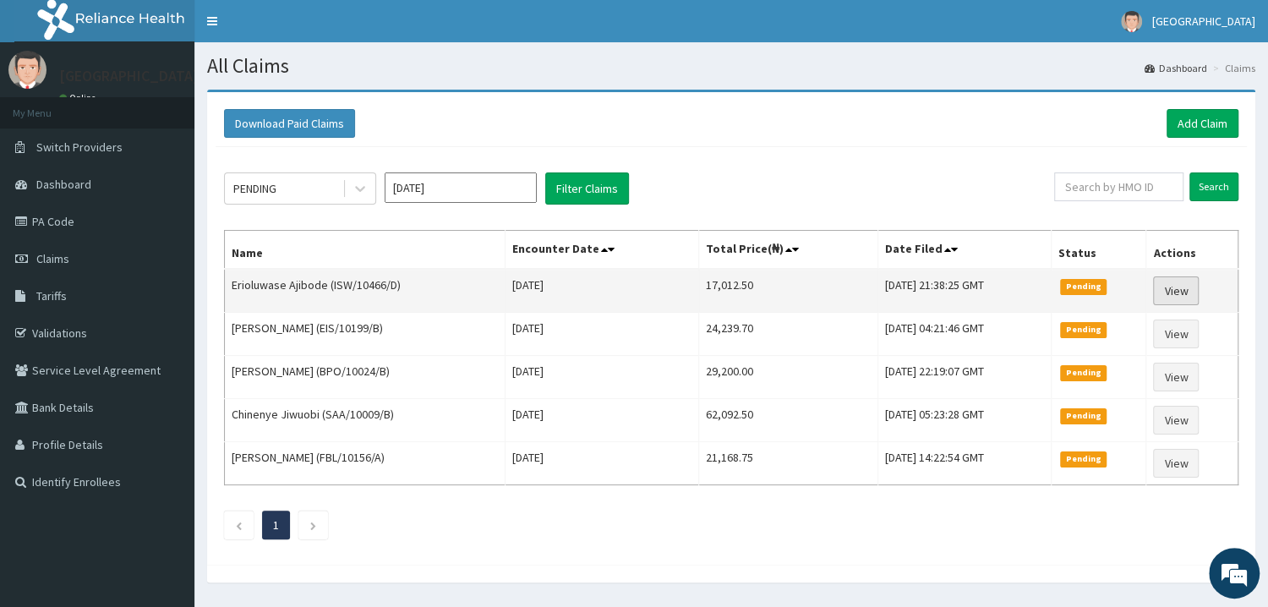
click at [1187, 289] on link "View" at bounding box center [1176, 290] width 46 height 29
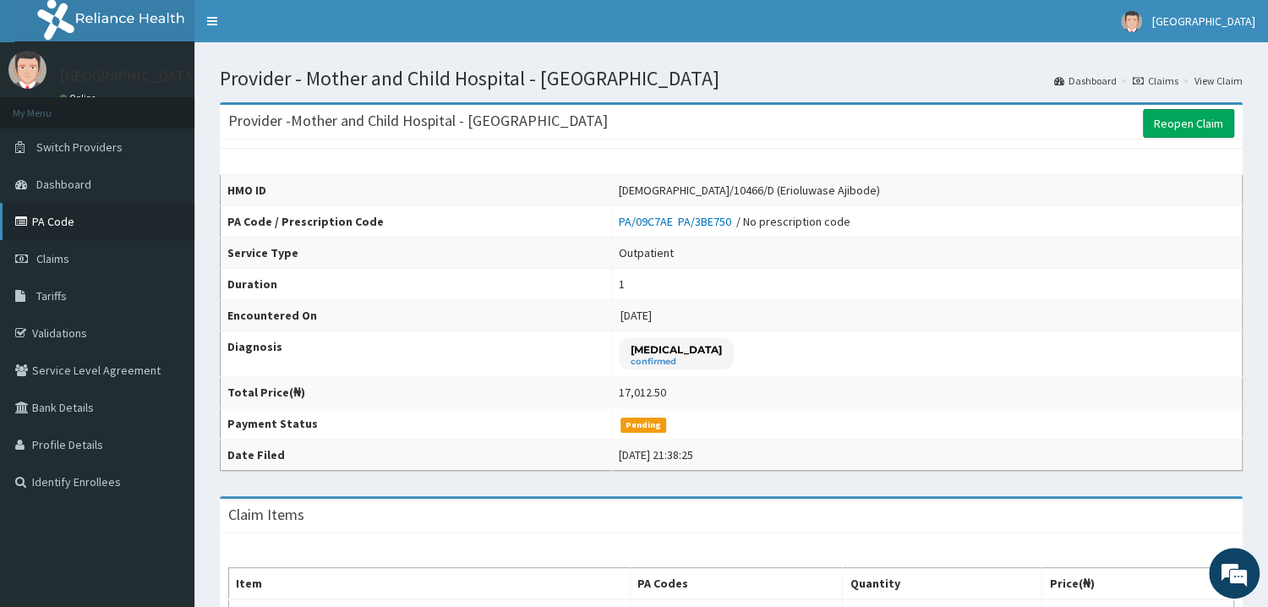
click at [72, 227] on link "PA Code" at bounding box center [97, 221] width 194 height 37
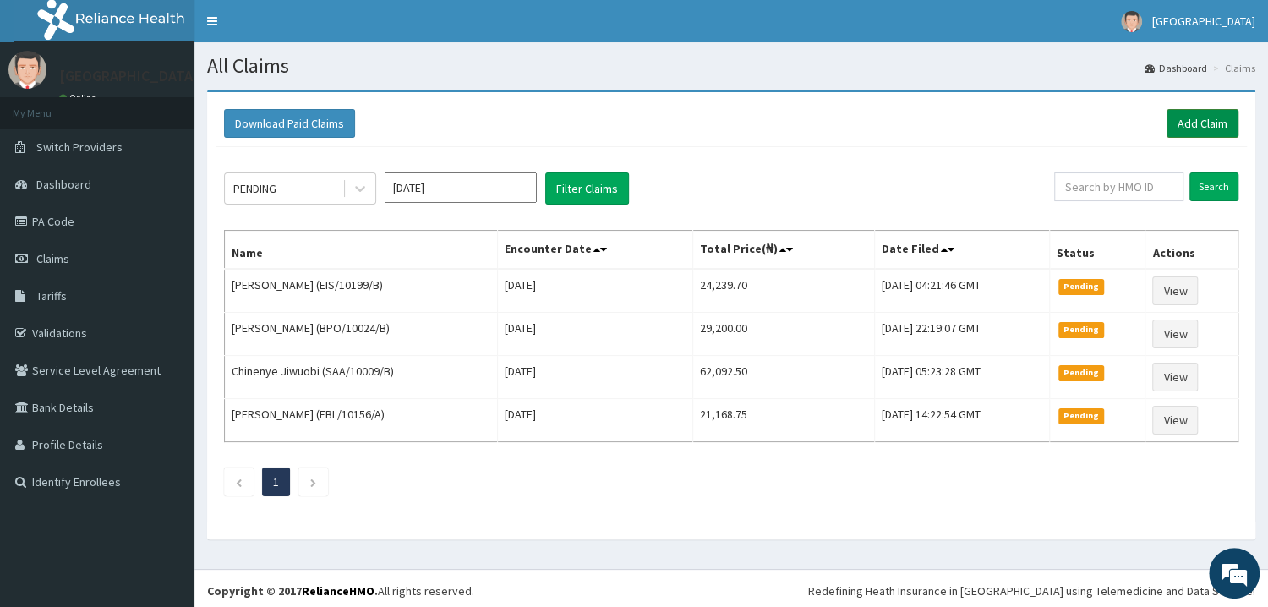
click at [1213, 119] on link "Add Claim" at bounding box center [1203, 123] width 72 height 29
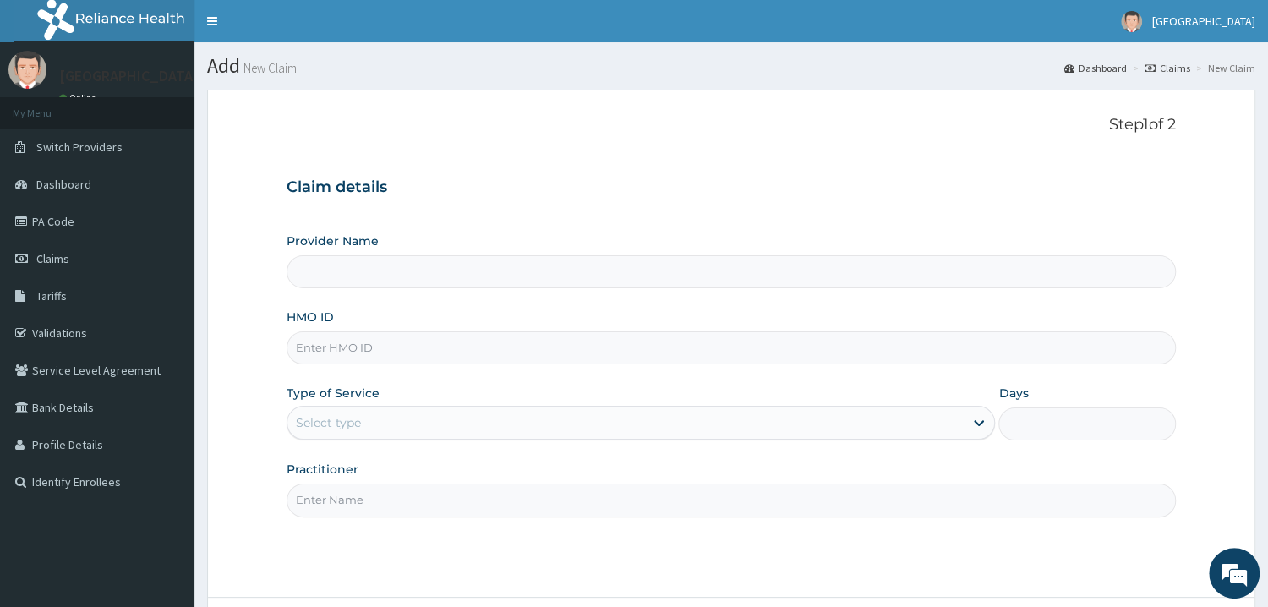
type input "Mother and Child Hospital - [GEOGRAPHIC_DATA]"
click at [369, 353] on input "HMO ID" at bounding box center [732, 347] width 890 height 33
type input "ISW/10368/B"
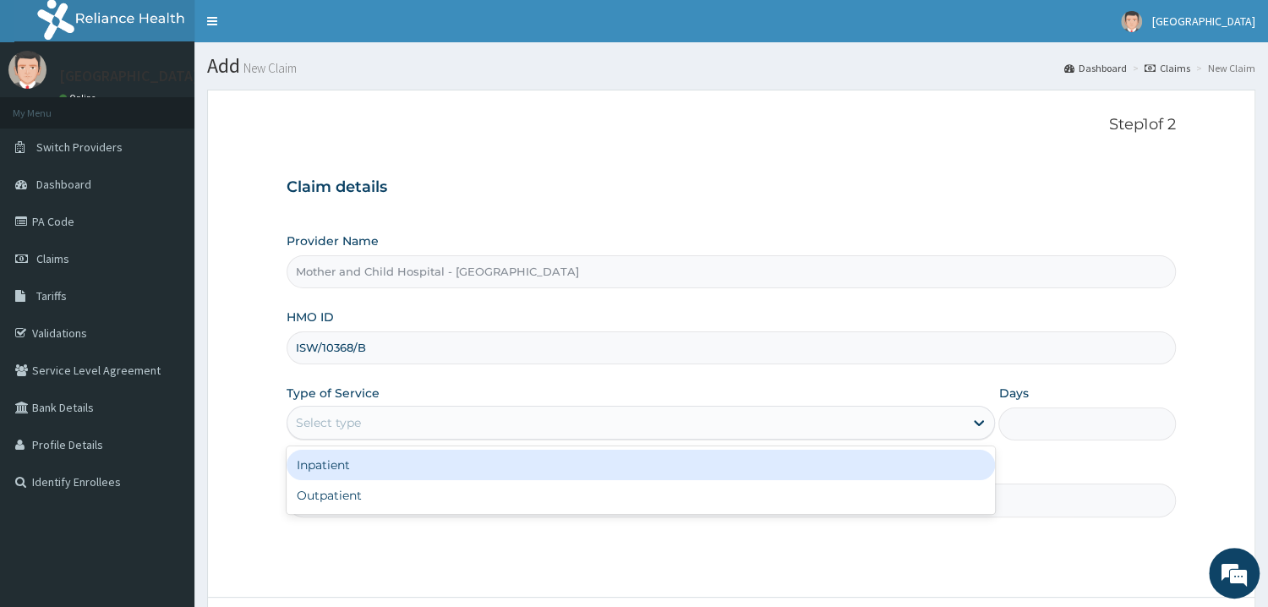
drag, startPoint x: 985, startPoint y: 421, endPoint x: 892, endPoint y: 422, distance: 93.0
click at [984, 421] on icon at bounding box center [979, 422] width 17 height 17
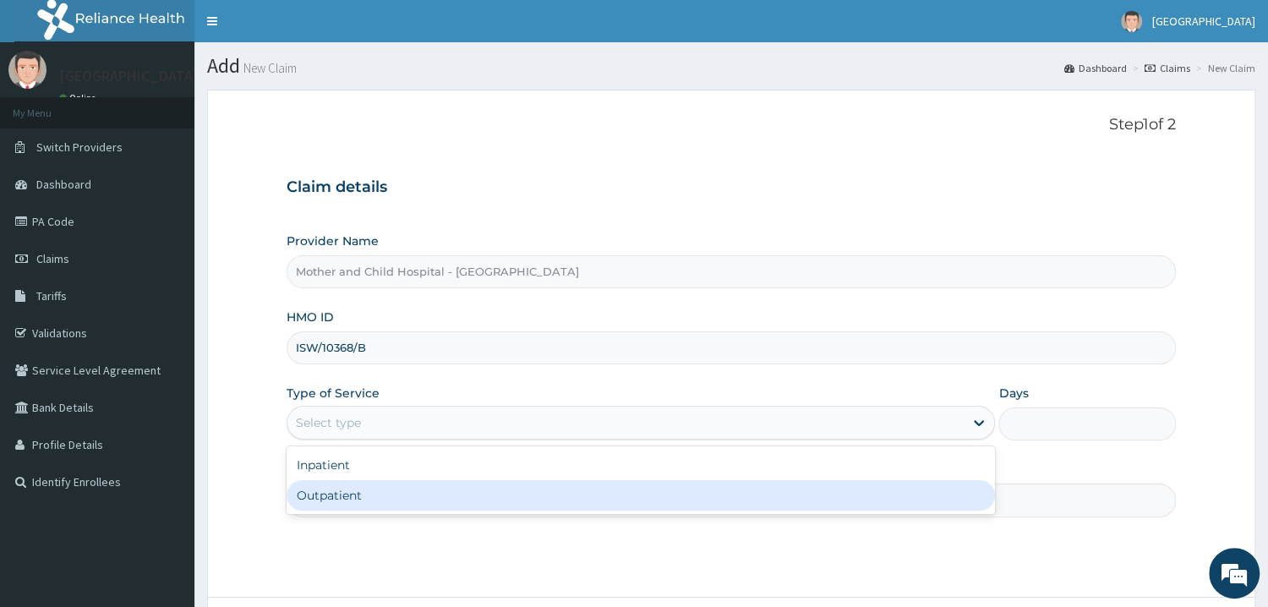
click at [371, 500] on div "Outpatient" at bounding box center [641, 495] width 709 height 30
type input "1"
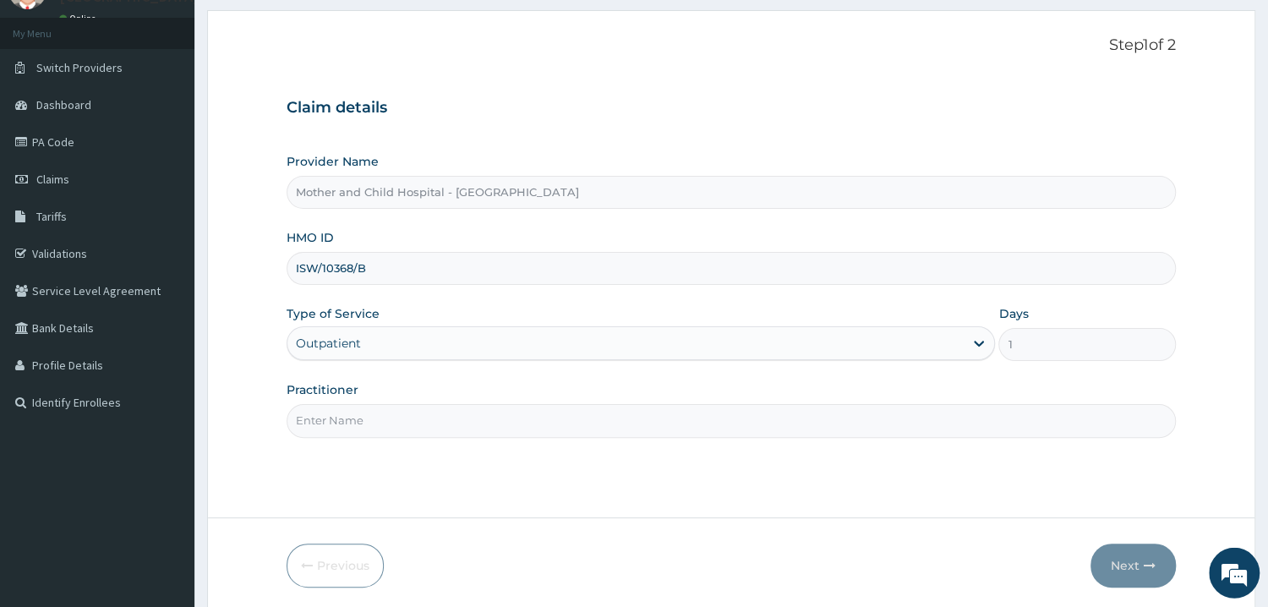
scroll to position [142, 0]
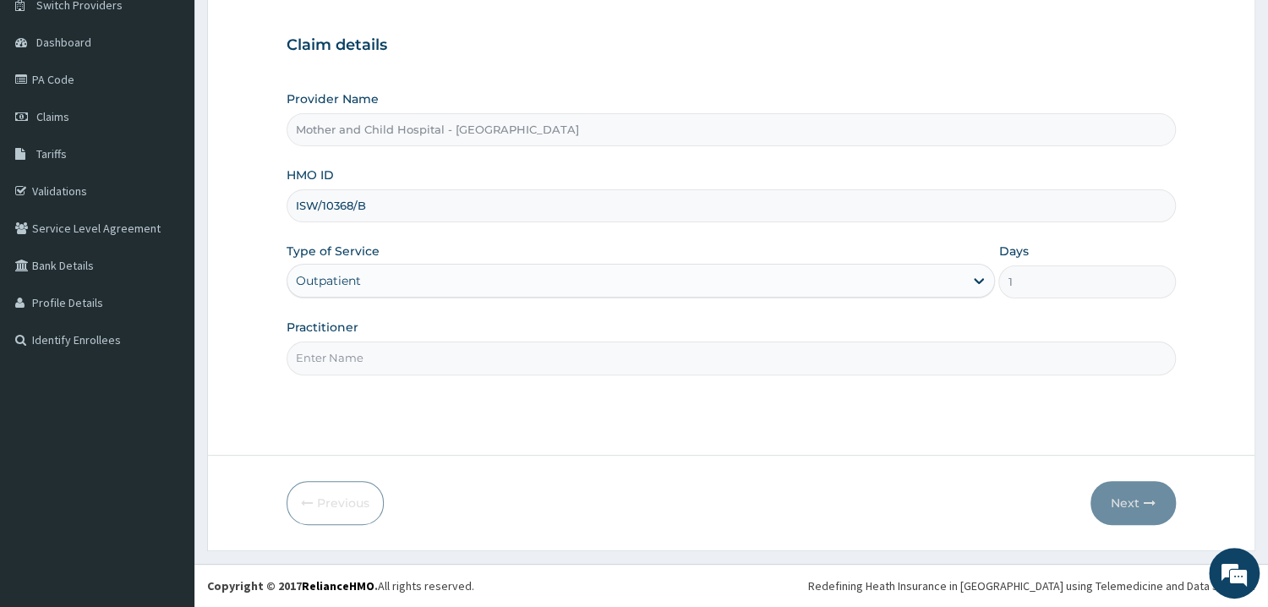
click at [775, 357] on input "Practitioner" at bounding box center [732, 358] width 890 height 33
type input "DR OLA"
click at [1118, 492] on button "Next" at bounding box center [1133, 503] width 85 height 44
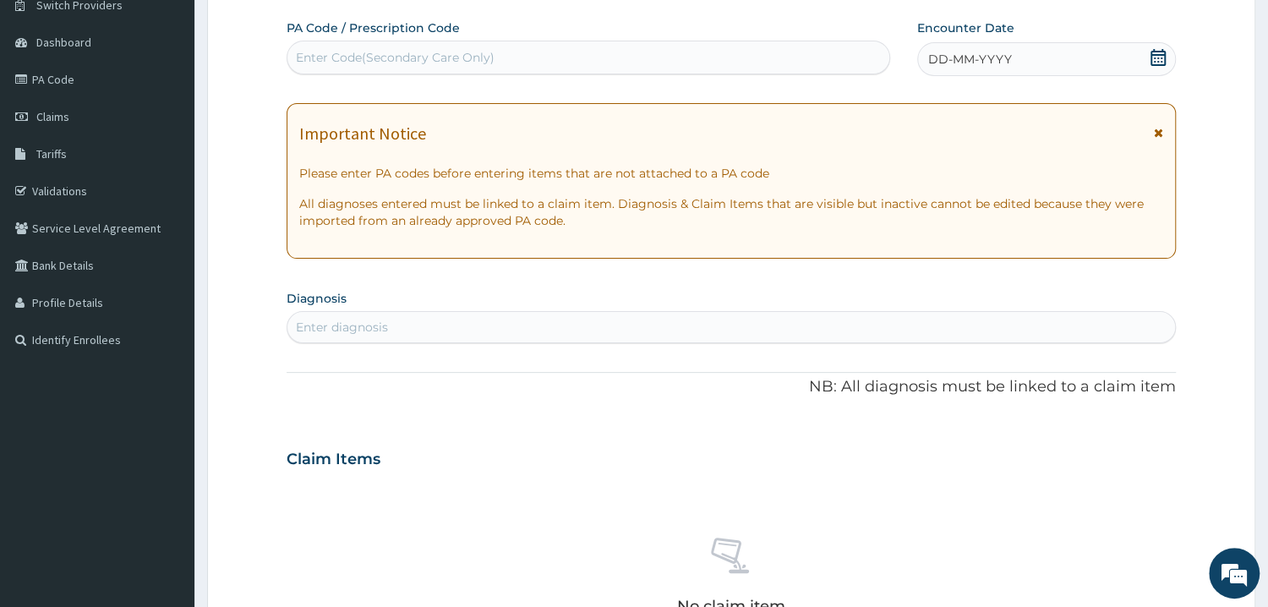
click at [1164, 57] on icon at bounding box center [1158, 57] width 17 height 17
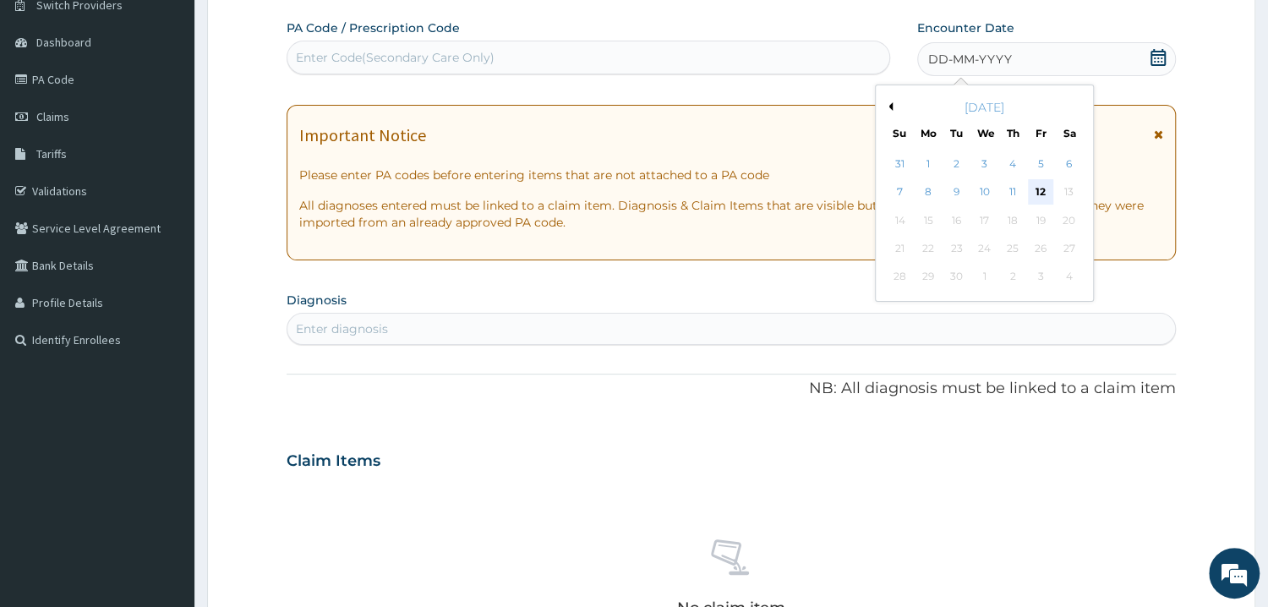
click at [1042, 189] on div "12" at bounding box center [1040, 192] width 25 height 25
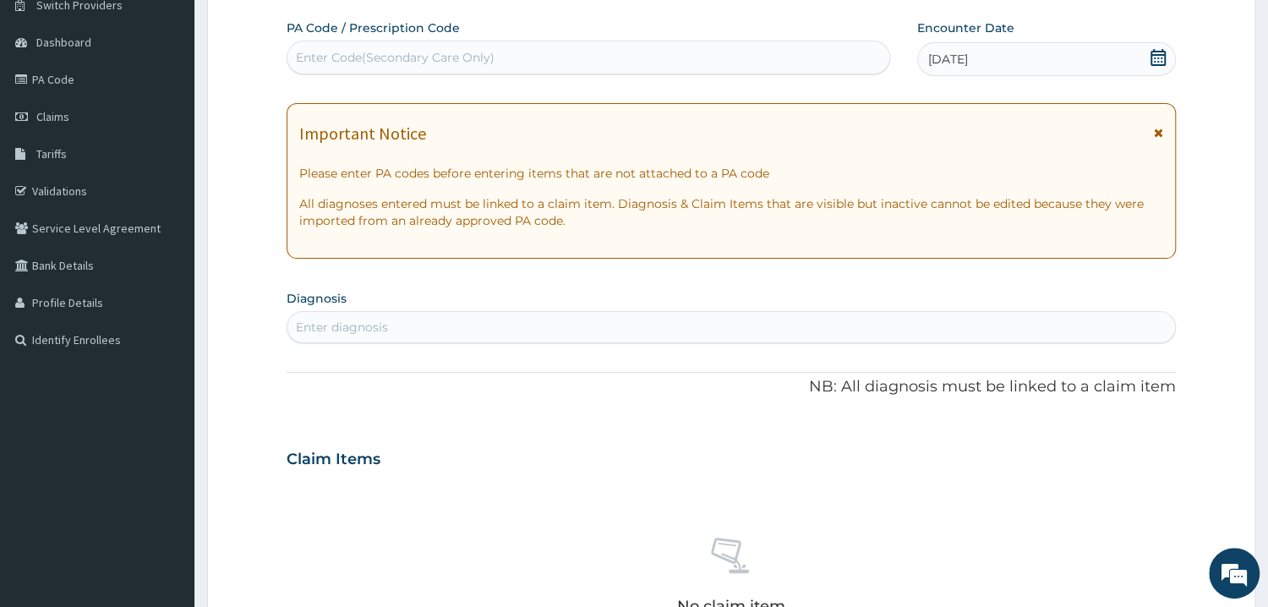
click at [370, 59] on div "Enter Code(Secondary Care Only)" at bounding box center [395, 57] width 199 height 17
paste input "ISW/10368/B"
type input "I"
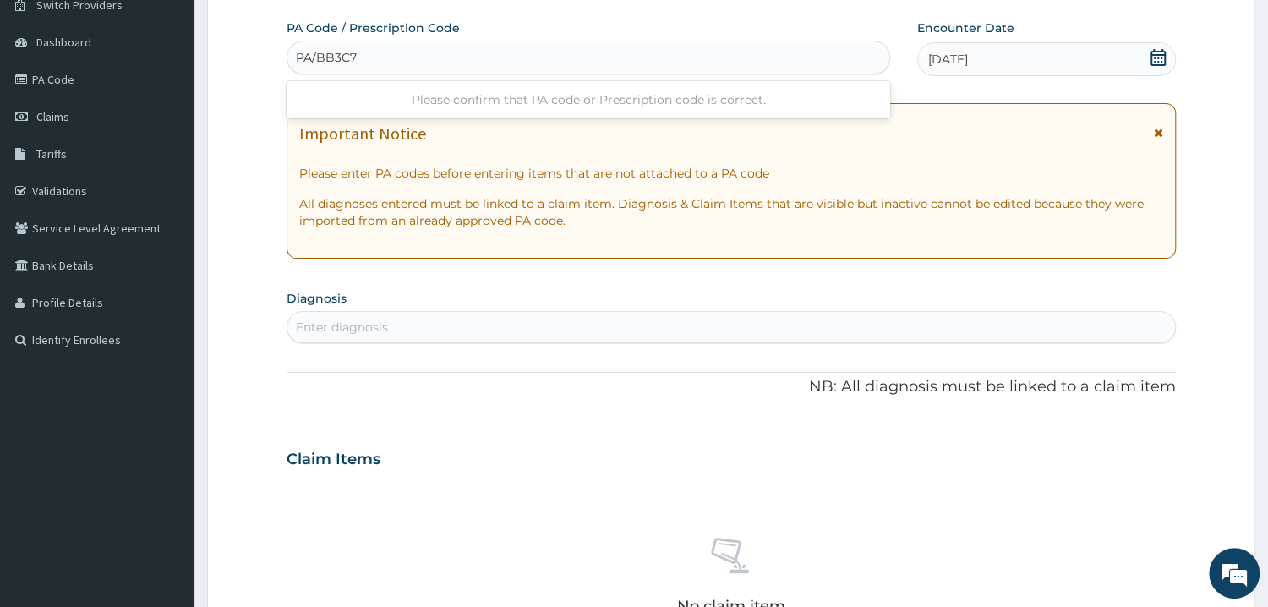
type input "PA/BB3C79"
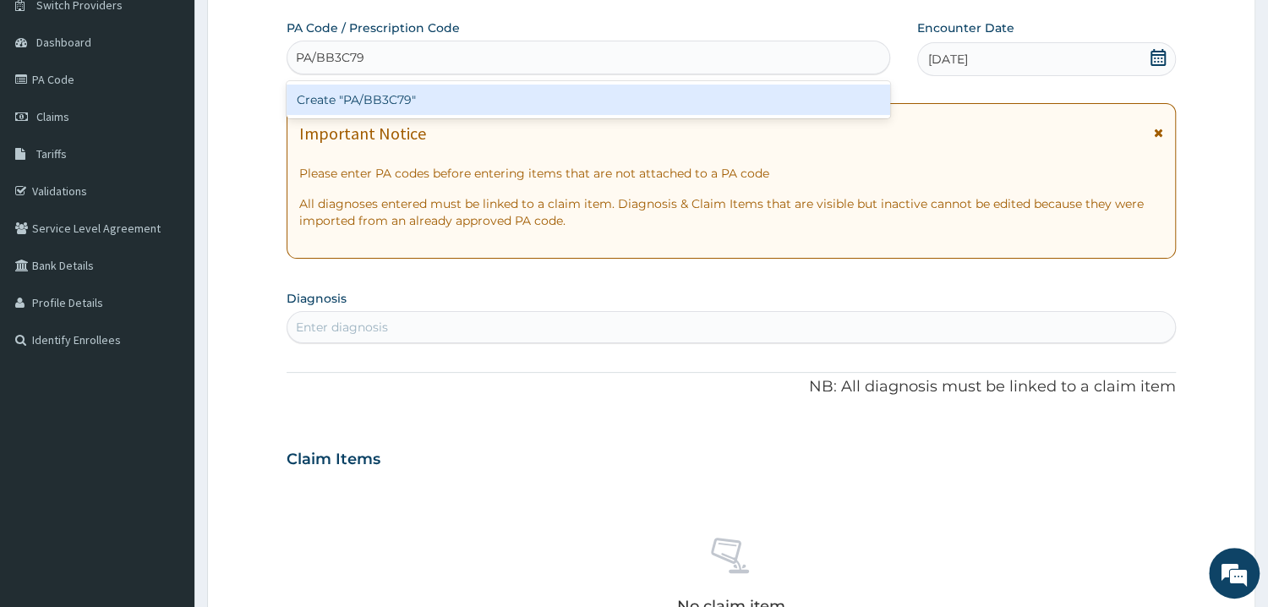
click at [389, 105] on div "Create "PA/BB3C79"" at bounding box center [589, 100] width 604 height 30
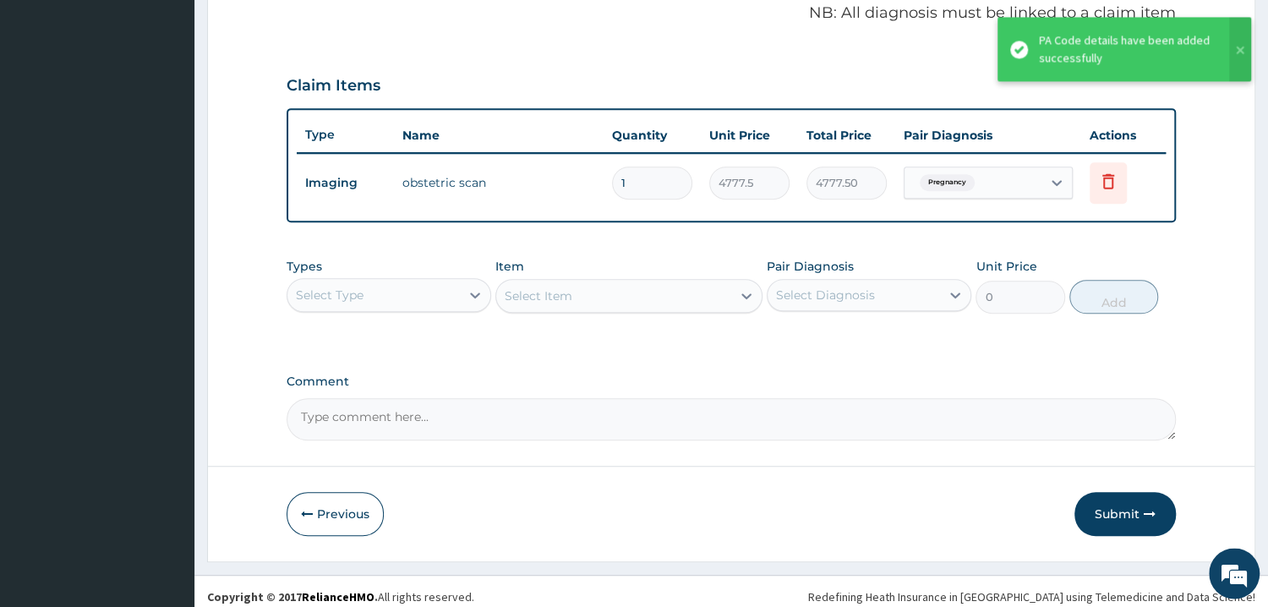
scroll to position [530, 0]
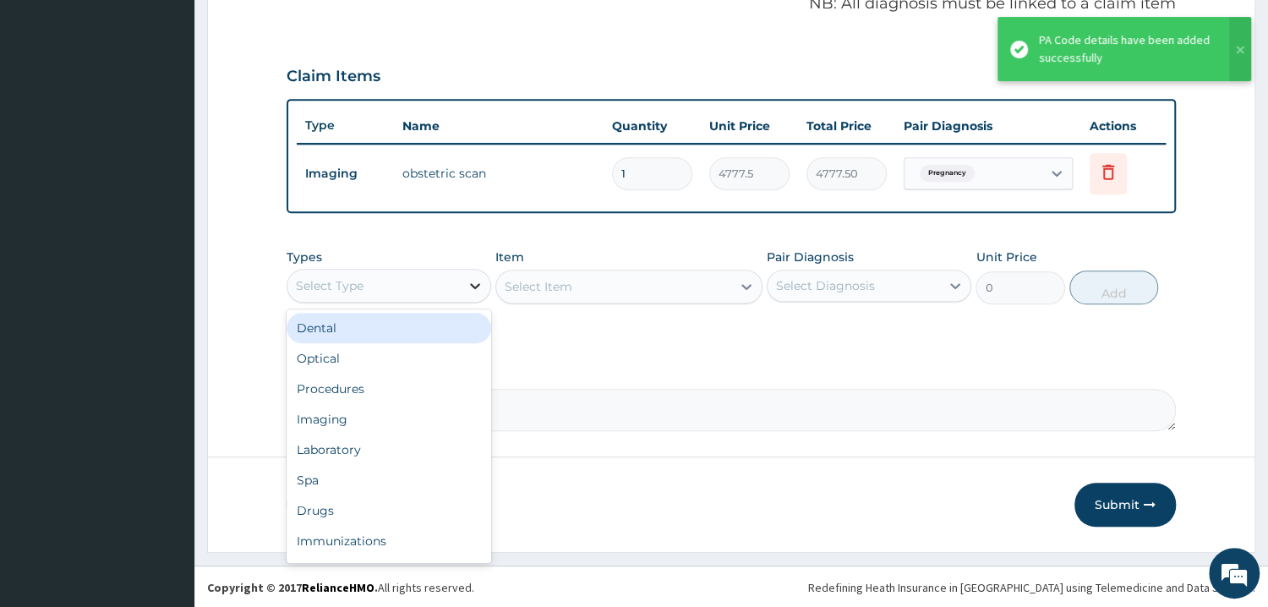
click at [476, 285] on icon at bounding box center [475, 286] width 10 height 6
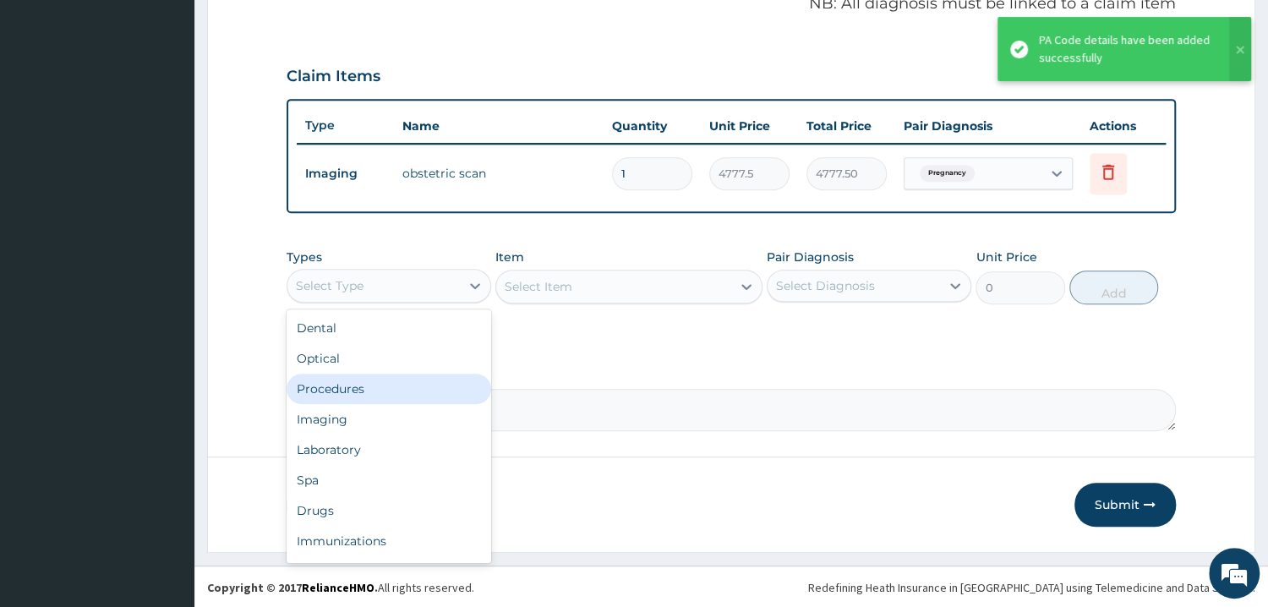
drag, startPoint x: 386, startPoint y: 391, endPoint x: 626, endPoint y: 319, distance: 249.9
click at [396, 387] on div "Procedures" at bounding box center [389, 389] width 205 height 30
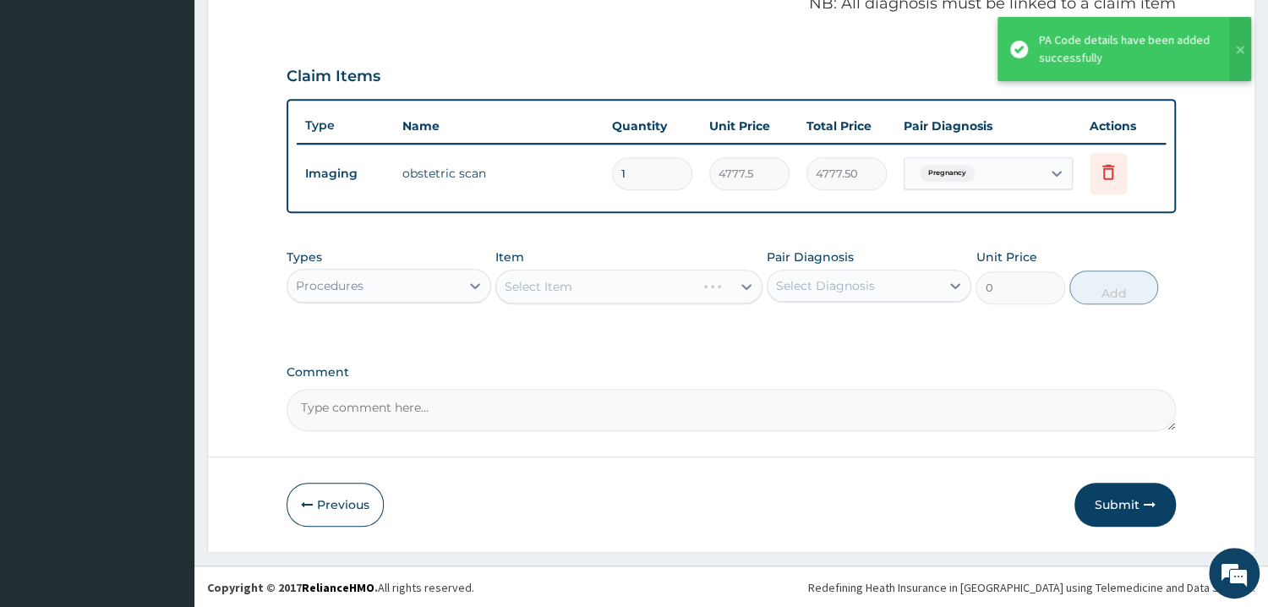
click at [630, 286] on div "Select Item" at bounding box center [628, 287] width 267 height 34
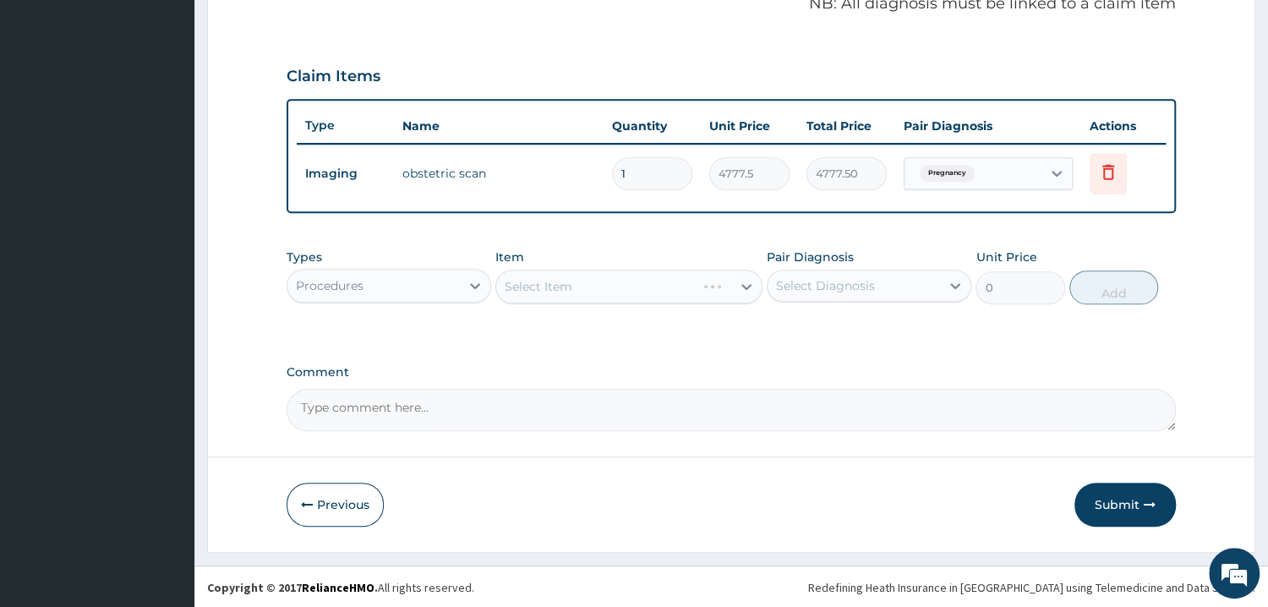
click at [740, 287] on div "Select Item" at bounding box center [628, 287] width 267 height 34
click at [737, 288] on div "Select Item" at bounding box center [628, 287] width 267 height 34
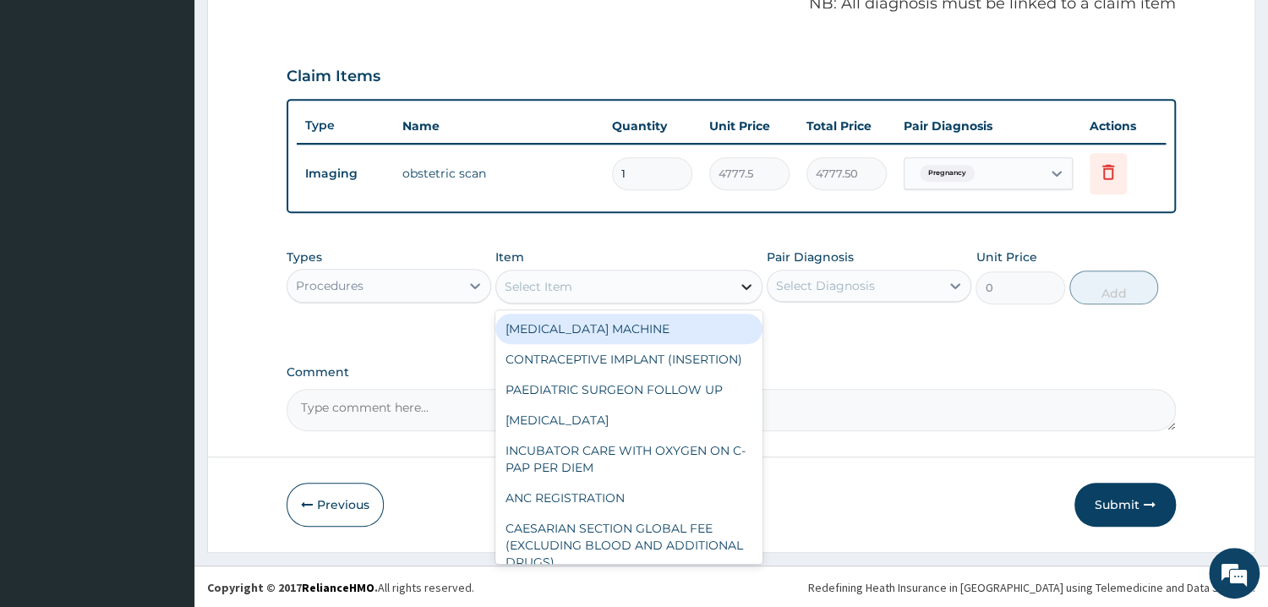
click at [750, 290] on icon at bounding box center [746, 286] width 17 height 17
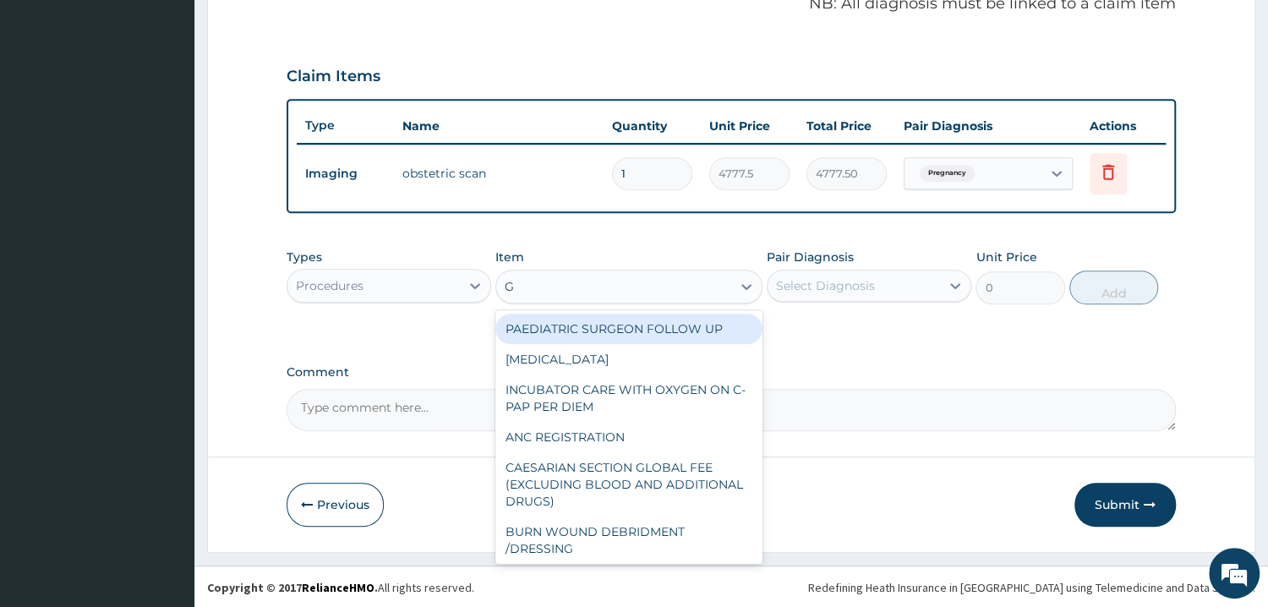
type input "GP"
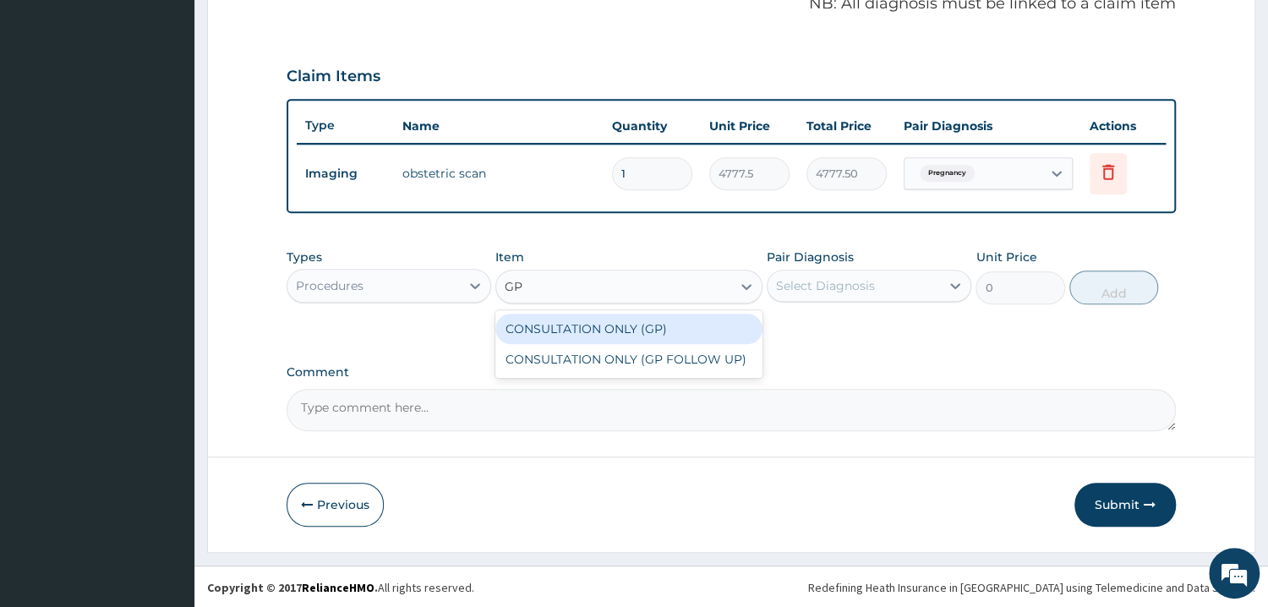
click at [644, 319] on div "CONSULTATION ONLY (GP)" at bounding box center [628, 329] width 267 height 30
type input "6250"
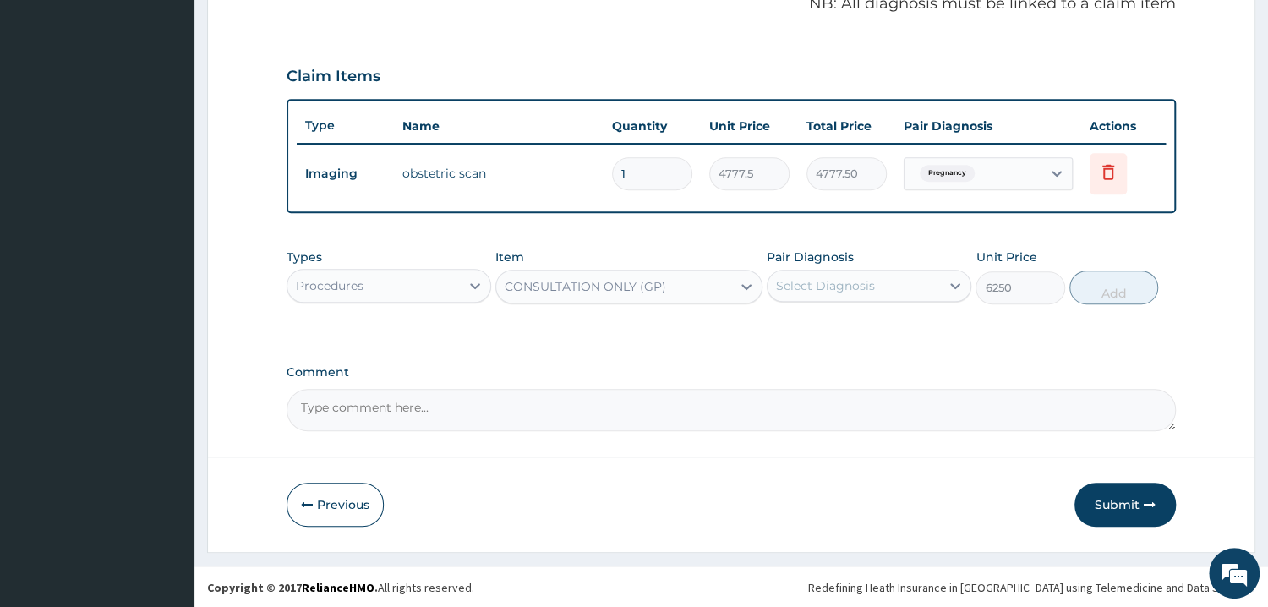
click at [796, 280] on div "Select Diagnosis" at bounding box center [825, 285] width 99 height 17
click at [786, 324] on input "checkbox" at bounding box center [782, 327] width 11 height 11
checkbox input "true"
click at [1133, 293] on button "Add" at bounding box center [1114, 288] width 89 height 34
type input "0"
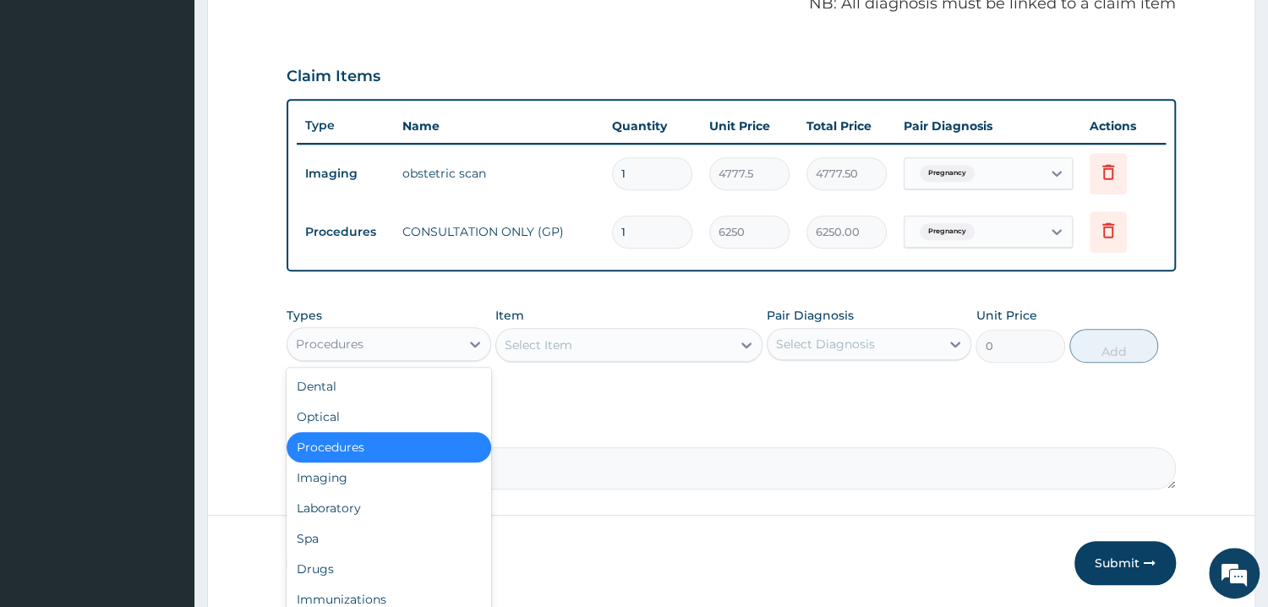
click at [446, 342] on div "Procedures" at bounding box center [373, 344] width 172 height 27
click at [349, 506] on div "Laboratory" at bounding box center [389, 508] width 205 height 30
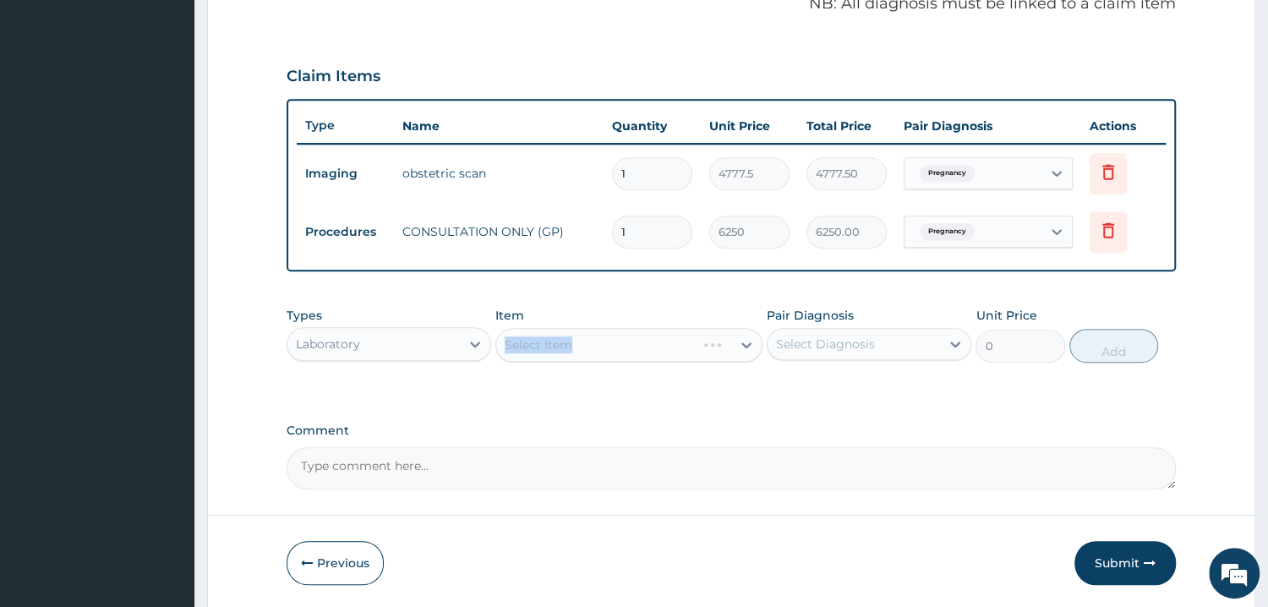
click at [591, 341] on div "Select Item" at bounding box center [628, 345] width 267 height 34
click at [727, 345] on div "Select Item" at bounding box center [628, 345] width 267 height 34
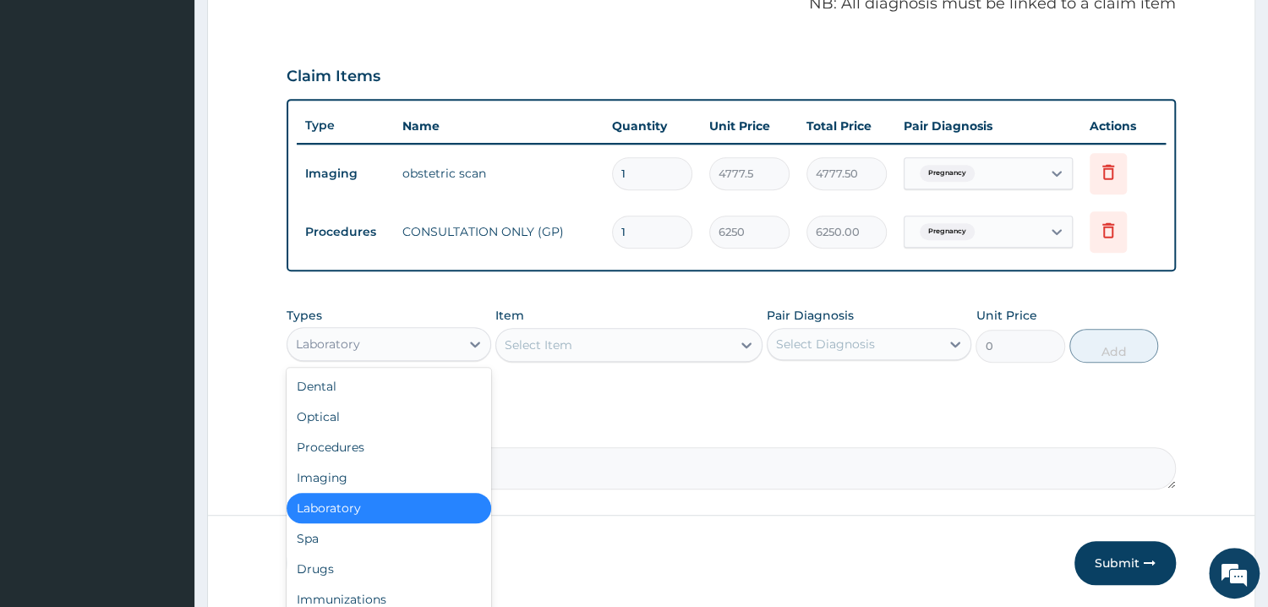
click at [452, 345] on div "Laboratory" at bounding box center [373, 344] width 172 height 27
click at [348, 442] on div "Procedures" at bounding box center [389, 447] width 205 height 30
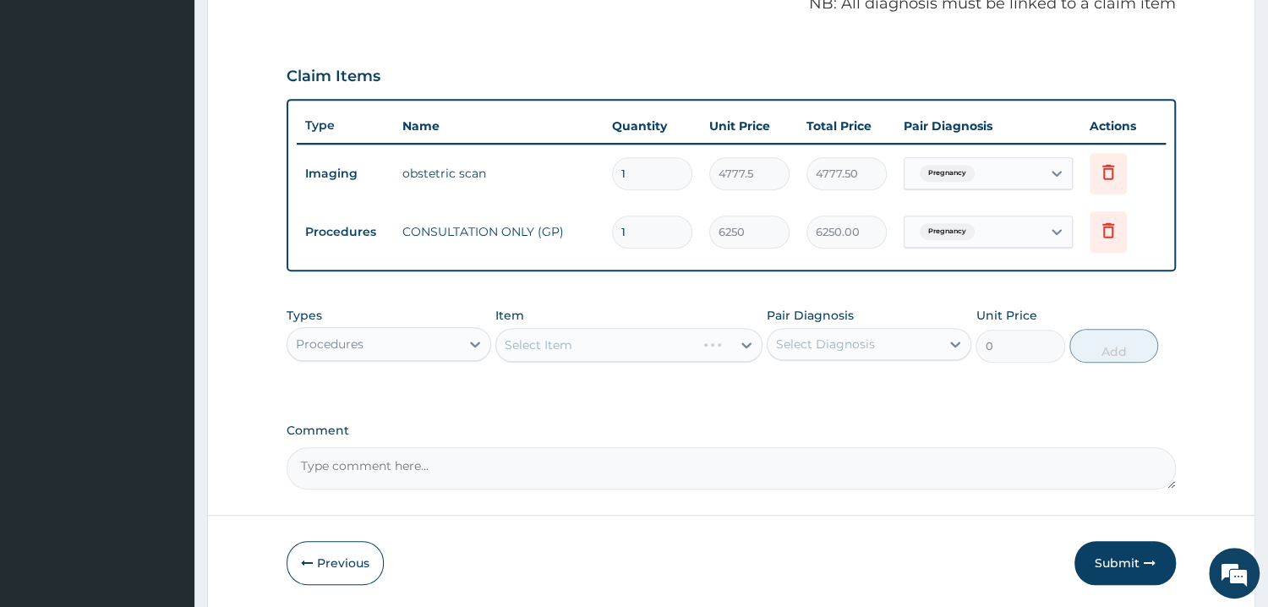
click at [743, 346] on div "Select Item" at bounding box center [628, 345] width 267 height 34
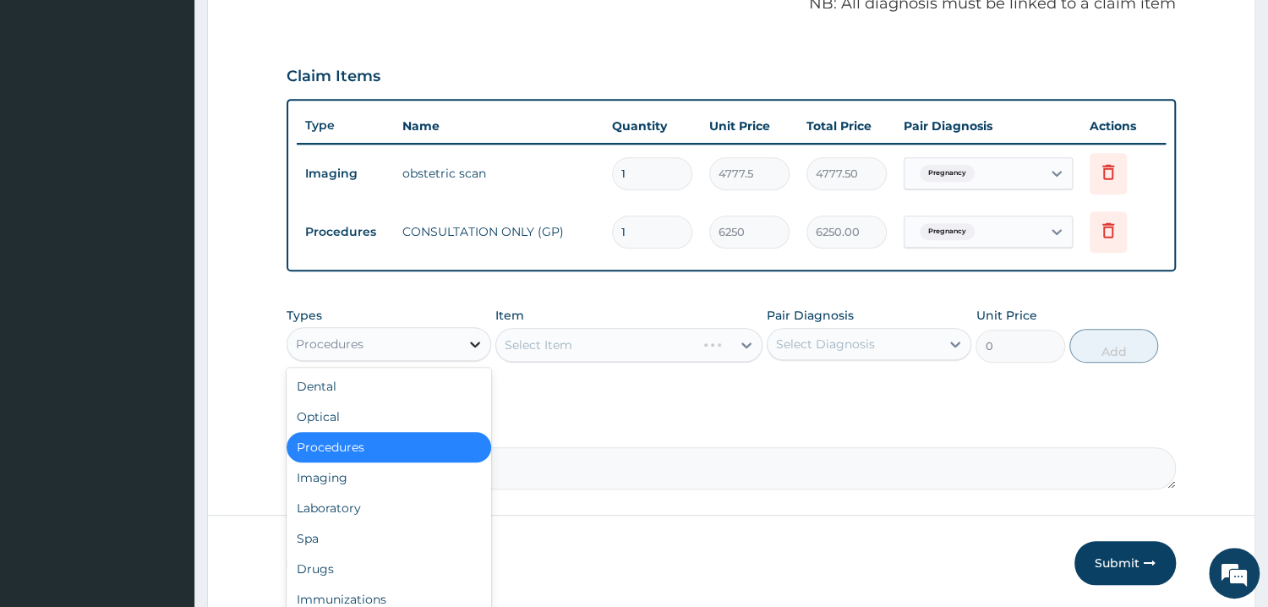
click at [475, 340] on icon at bounding box center [475, 344] width 17 height 17
click at [381, 442] on div "Procedures" at bounding box center [389, 447] width 205 height 30
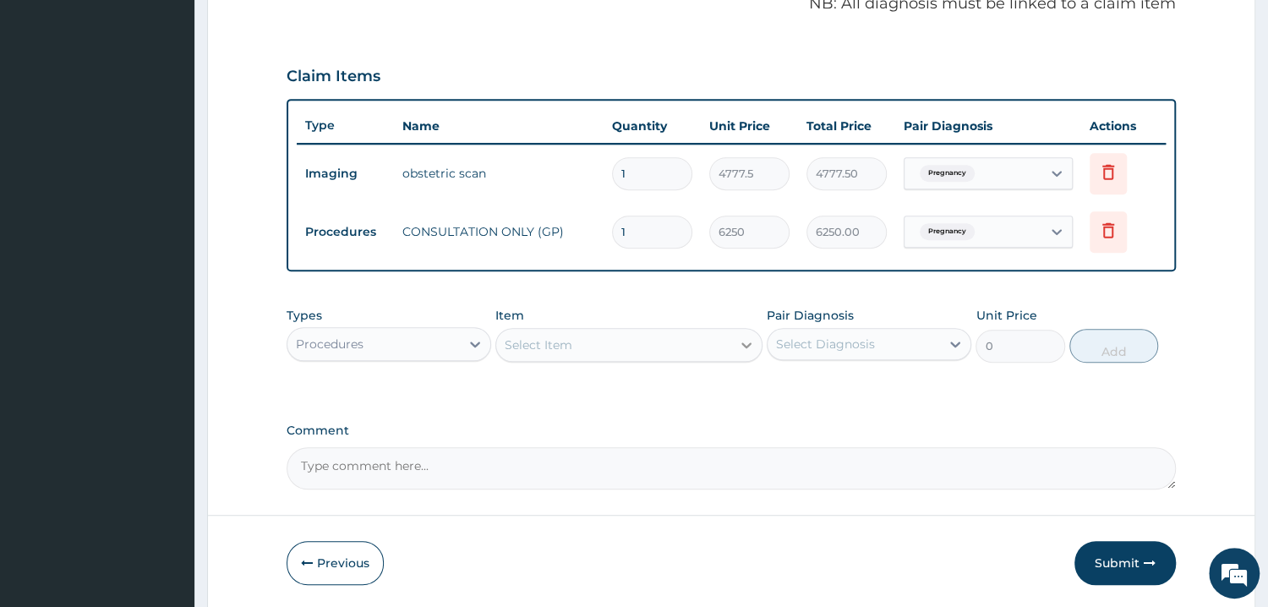
click at [742, 342] on icon at bounding box center [746, 345] width 17 height 17
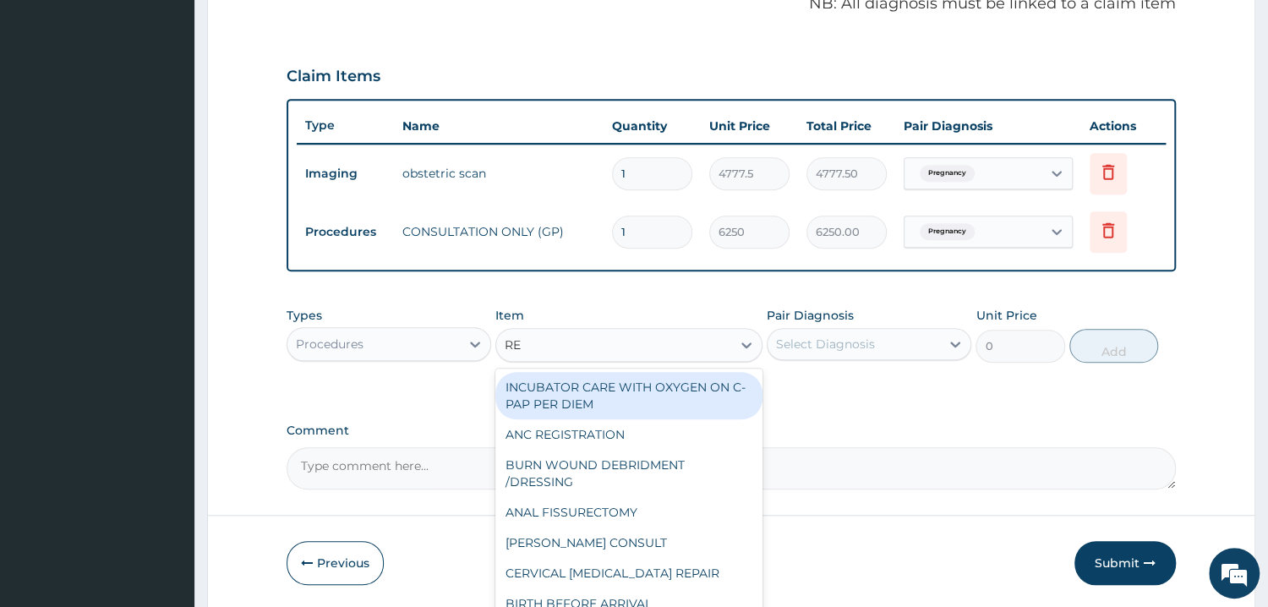
type input "REG"
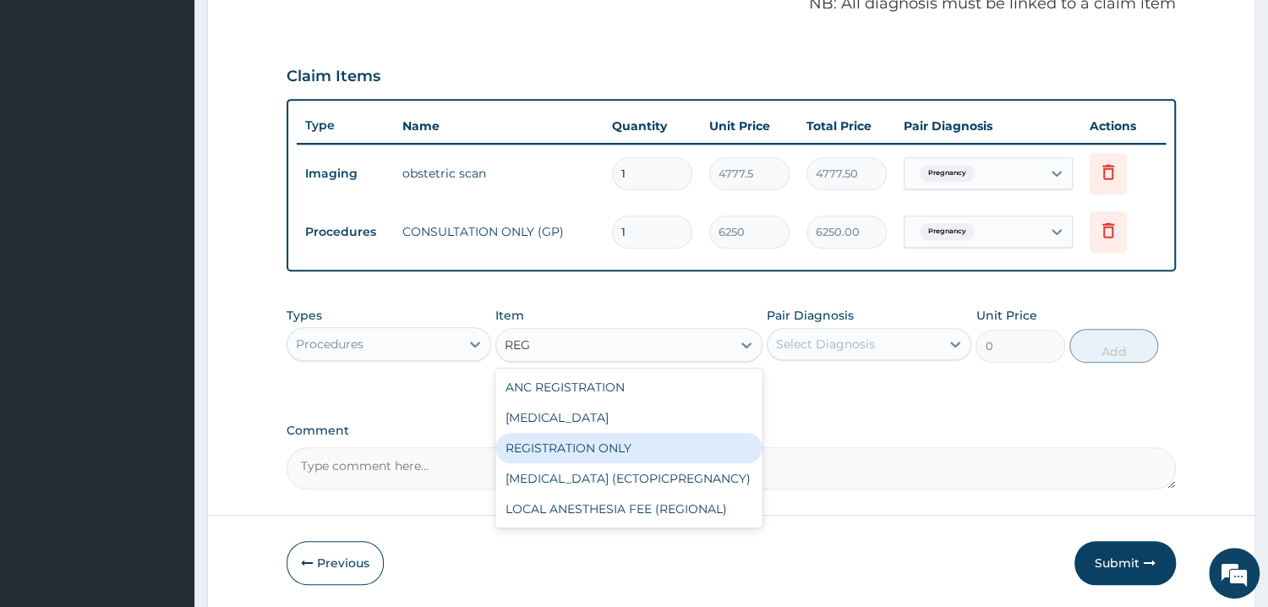
click at [591, 443] on div "REGISTRATION ONLY" at bounding box center [628, 448] width 267 height 30
type input "3750"
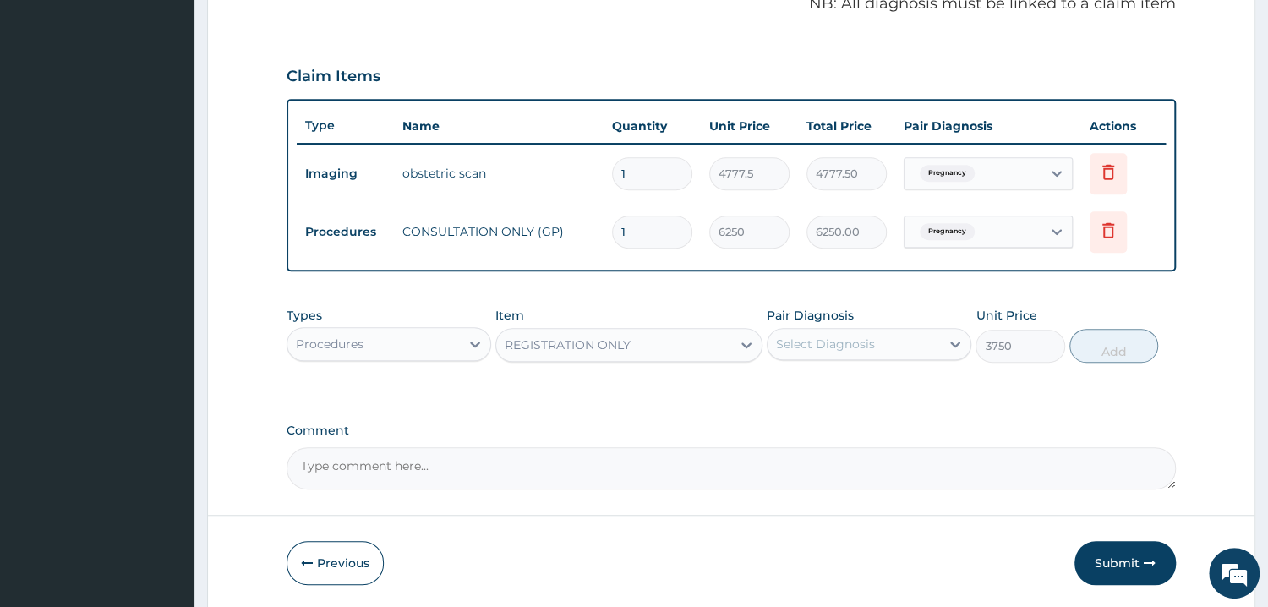
click at [850, 342] on div "Select Diagnosis" at bounding box center [825, 344] width 99 height 17
click at [777, 387] on input "checkbox" at bounding box center [782, 385] width 11 height 11
checkbox input "true"
click at [1109, 347] on button "Add" at bounding box center [1114, 346] width 89 height 34
type input "0"
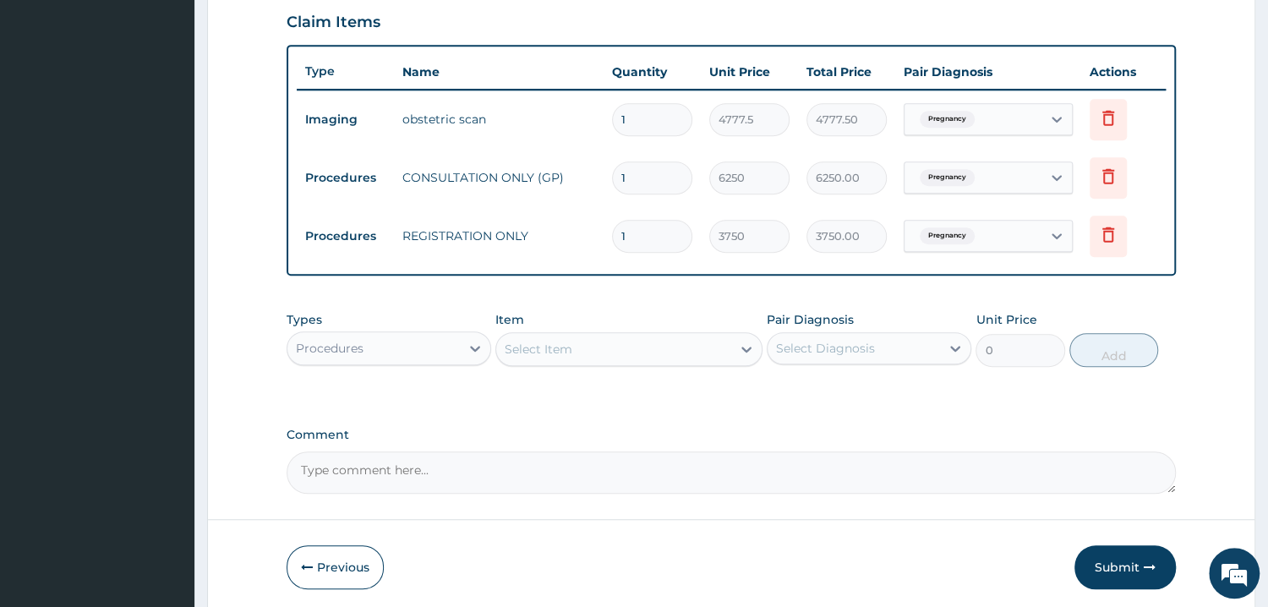
scroll to position [621, 0]
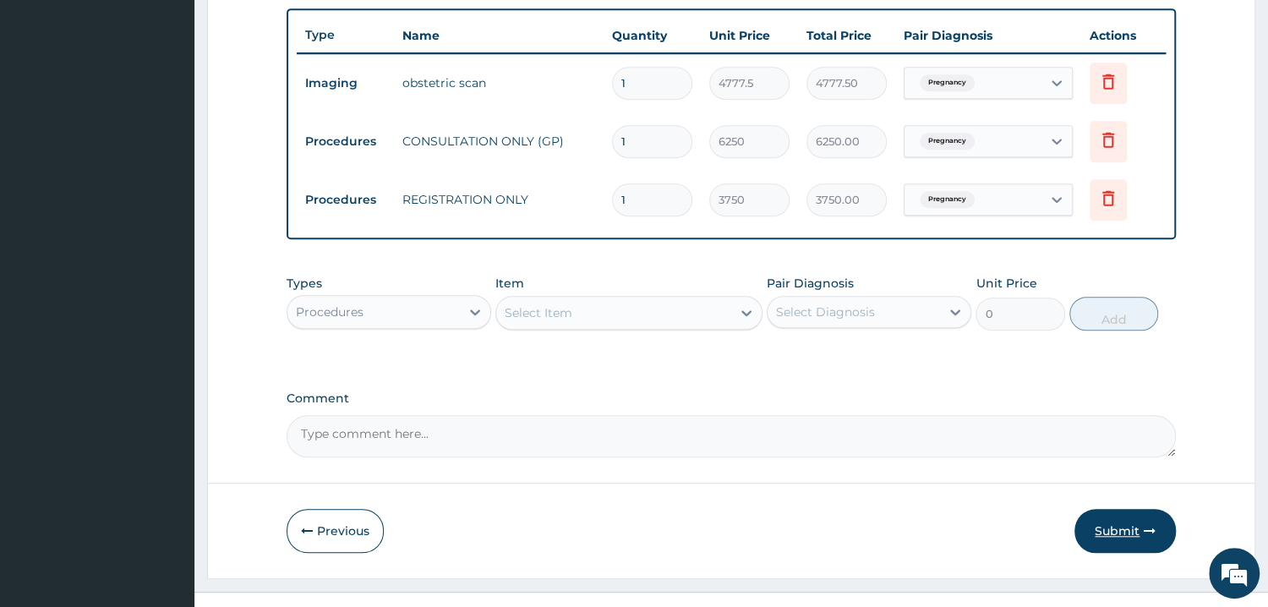
click at [1132, 527] on button "Submit" at bounding box center [1125, 531] width 101 height 44
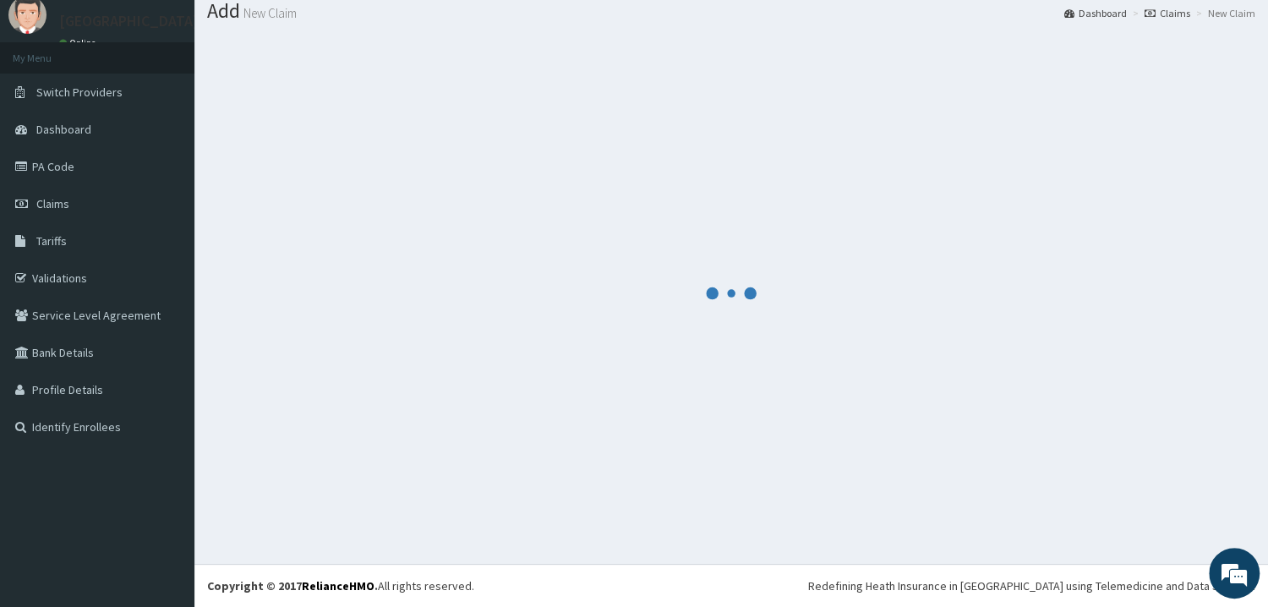
scroll to position [54, 0]
